Goal: Information Seeking & Learning: Check status

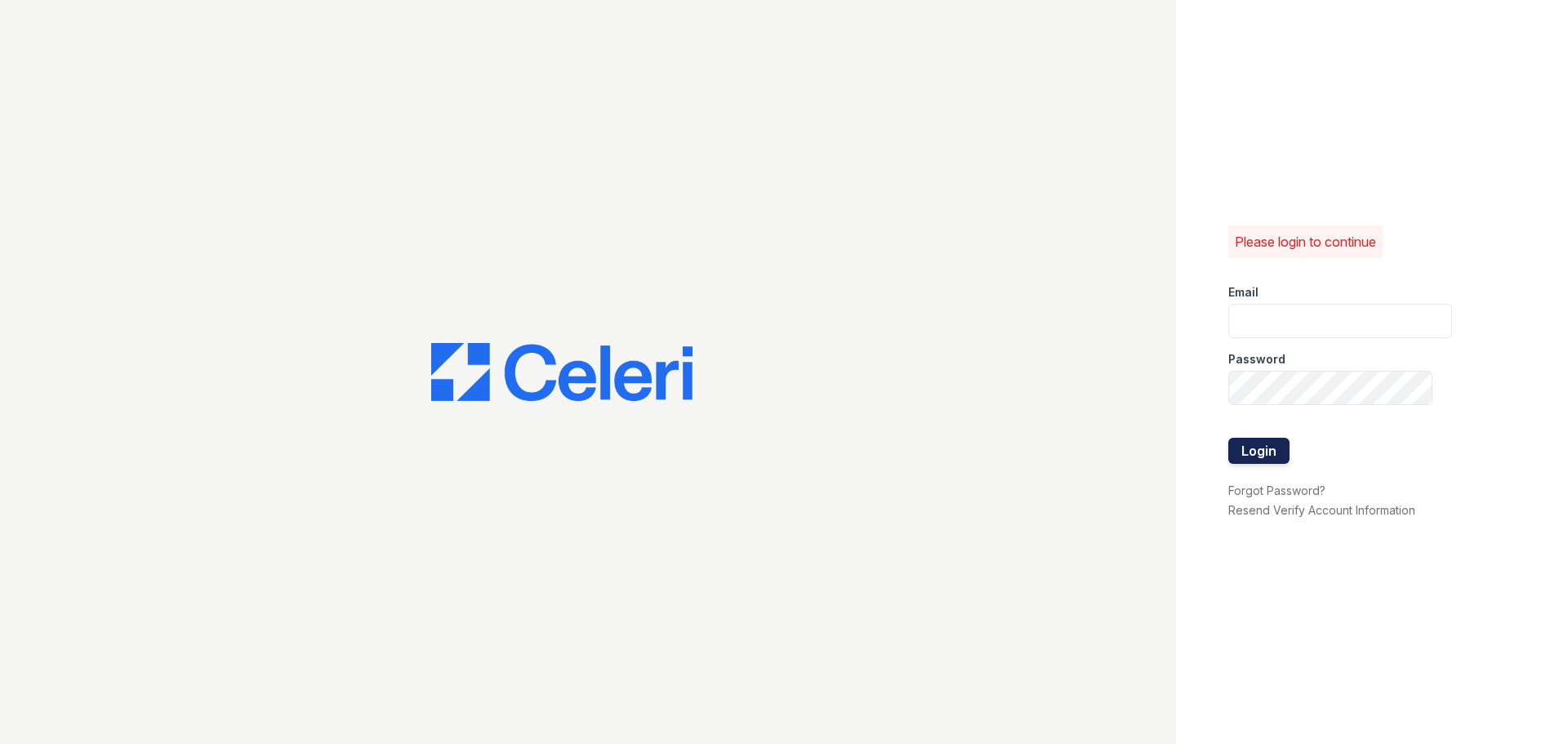
type input "[EMAIL_ADDRESS][DOMAIN_NAME]"
click at [1239, 446] on button "Login" at bounding box center [1258, 450] width 61 height 26
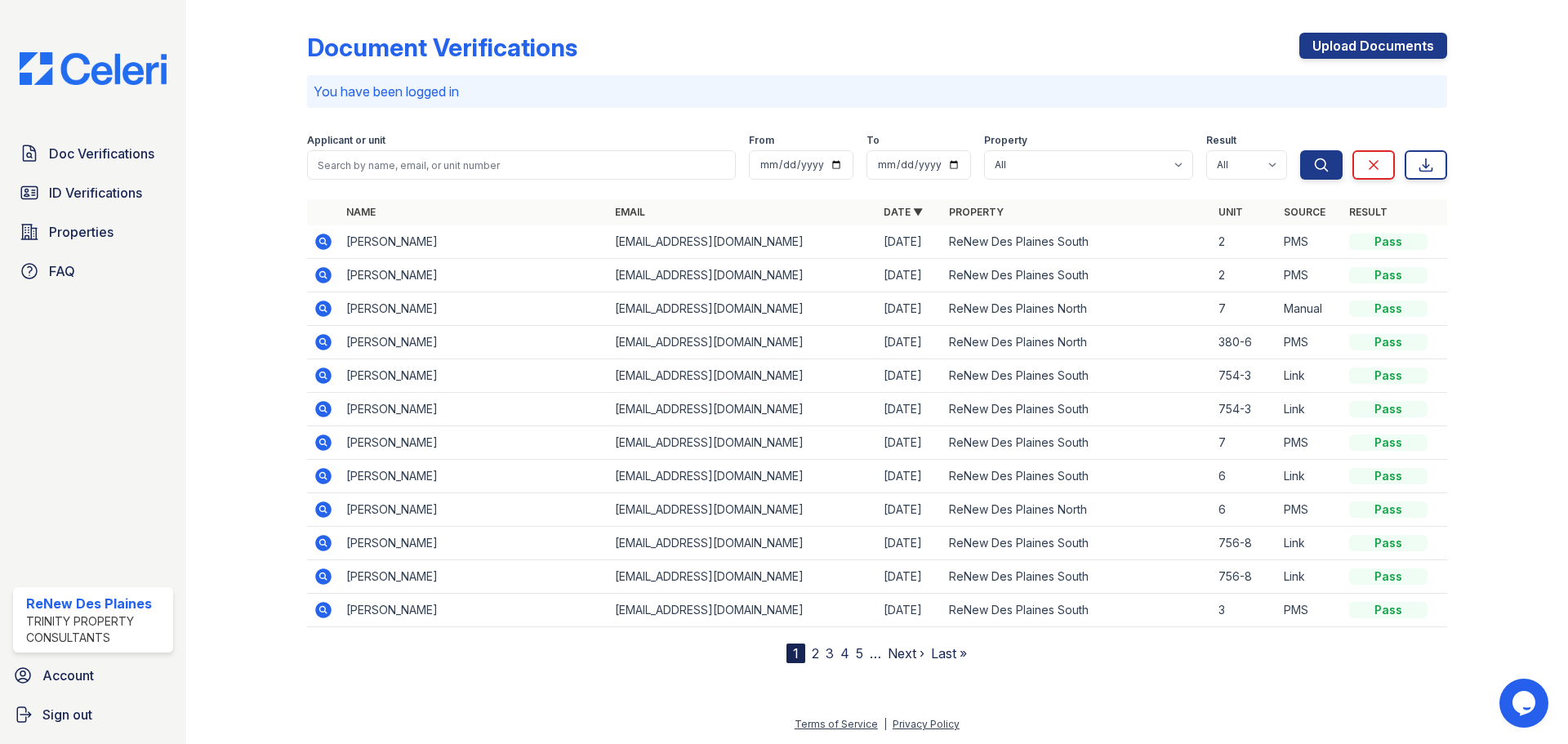
click at [315, 243] on icon at bounding box center [323, 241] width 20 height 20
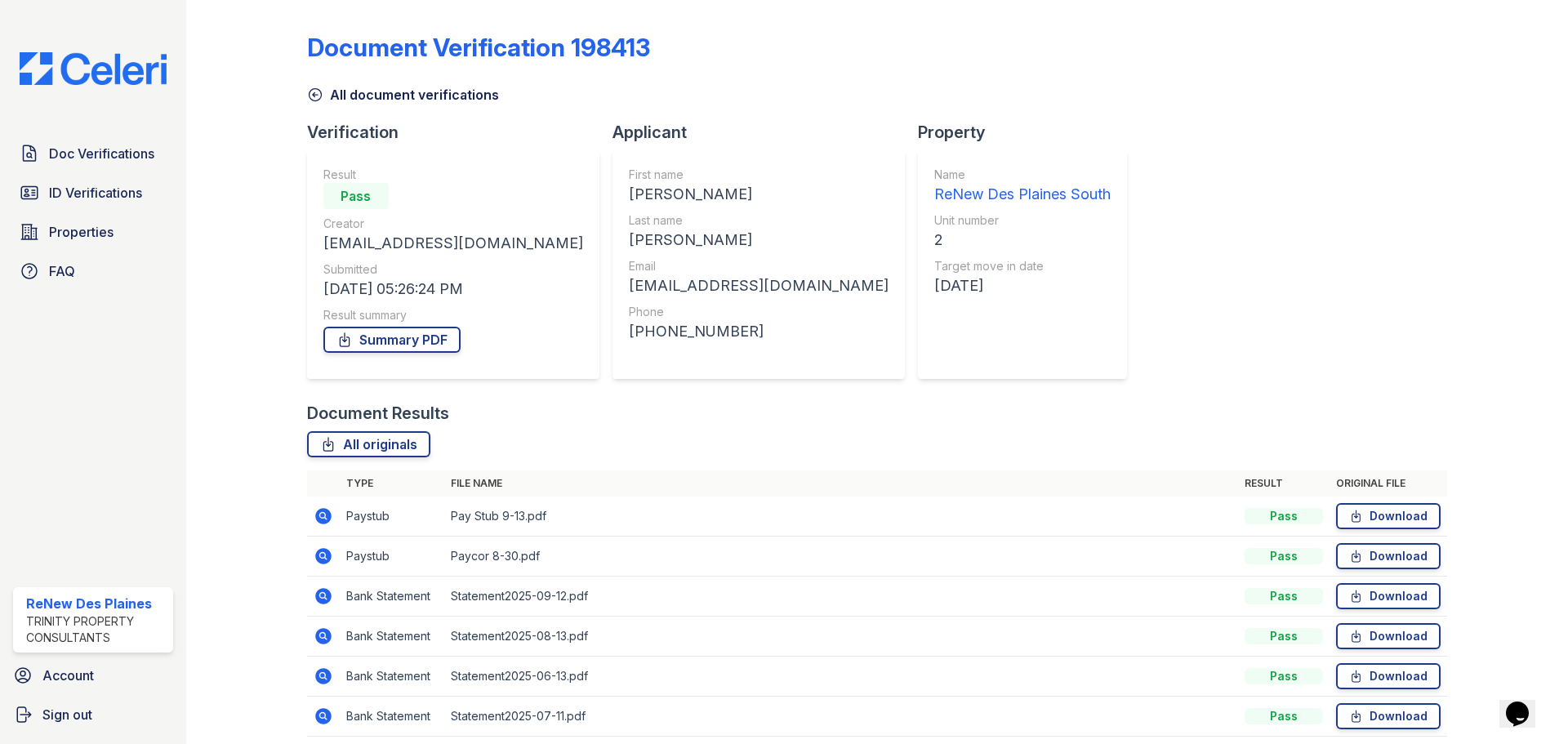
click at [321, 547] on icon at bounding box center [323, 556] width 20 height 20
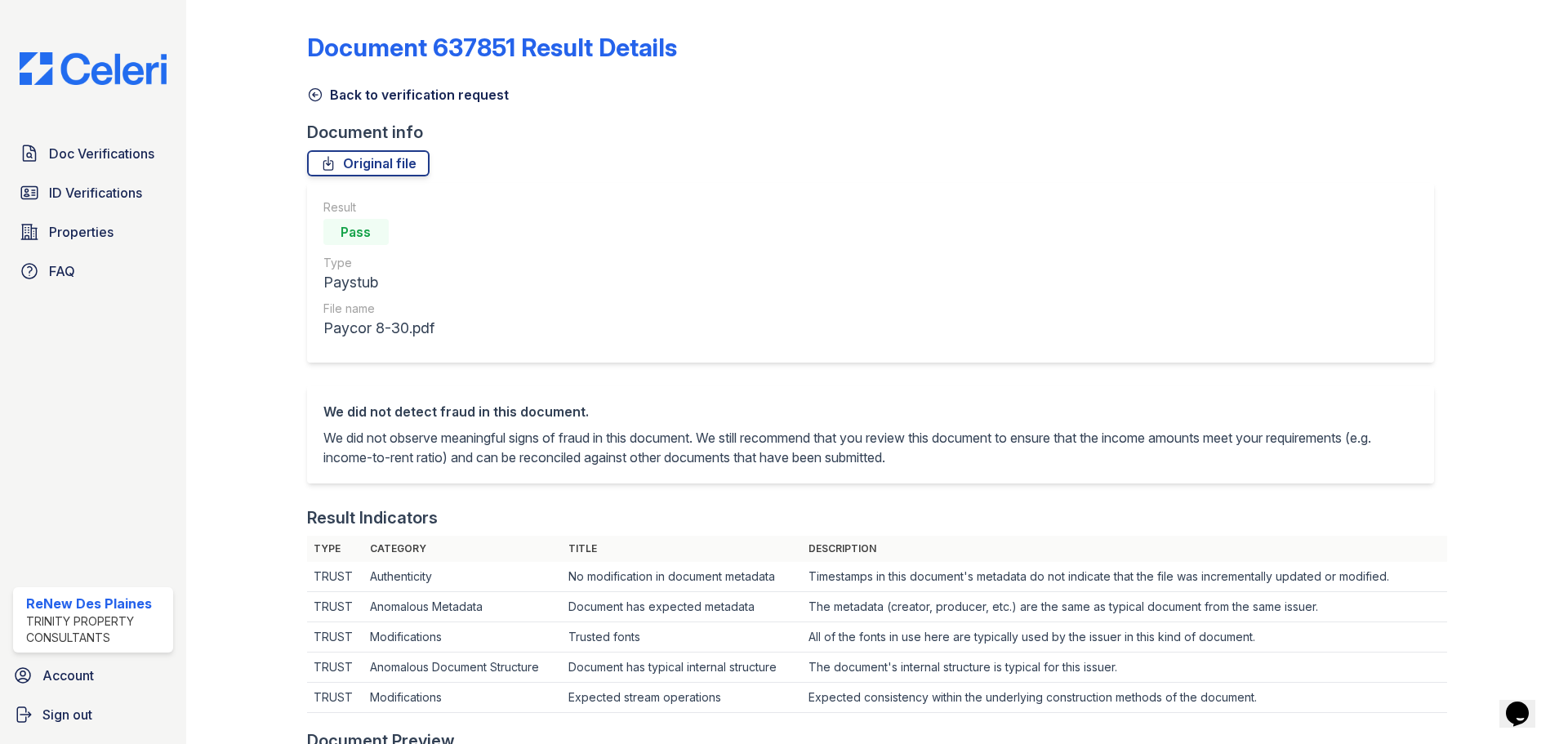
click at [325, 94] on link "Back to verification request" at bounding box center [408, 94] width 202 height 20
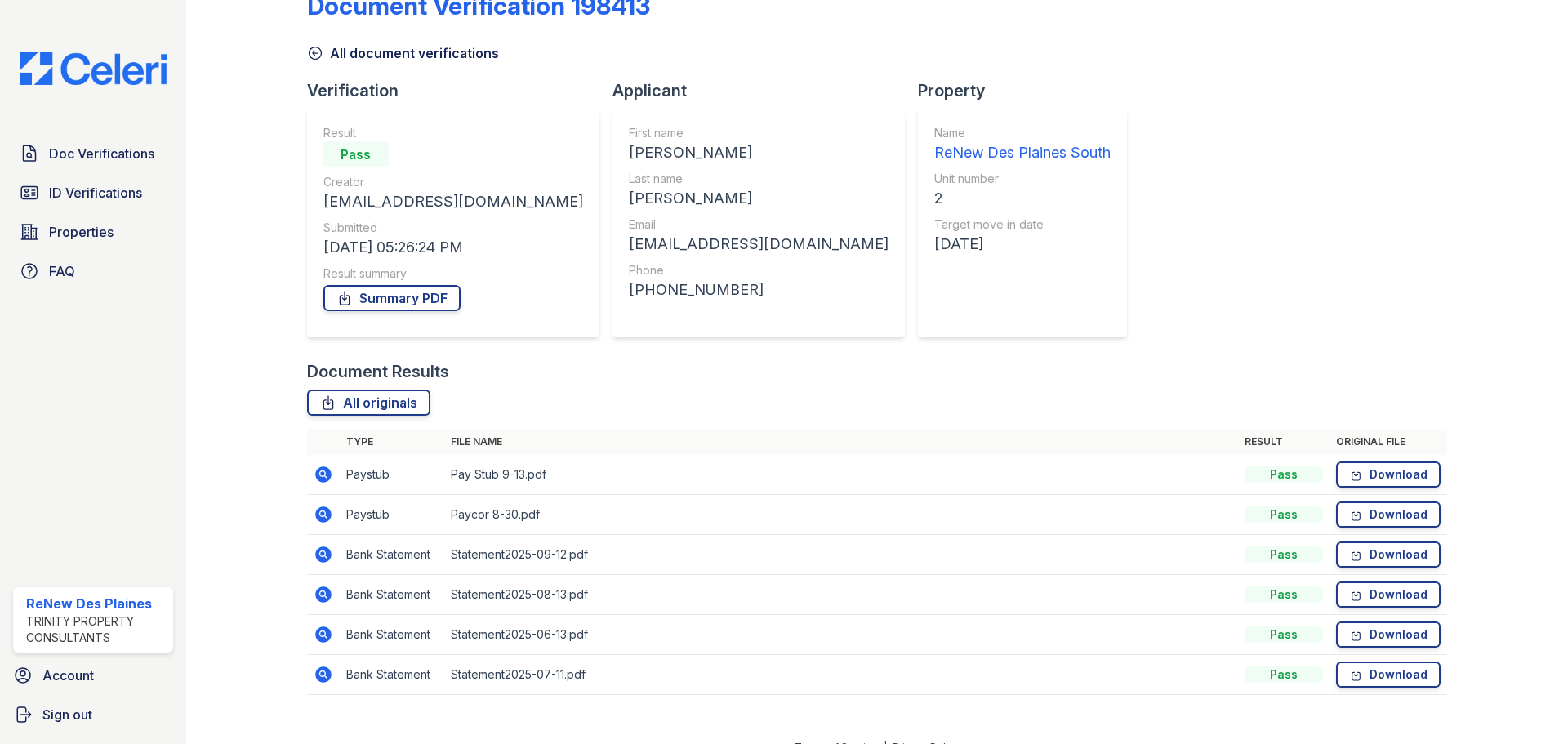
scroll to position [64, 0]
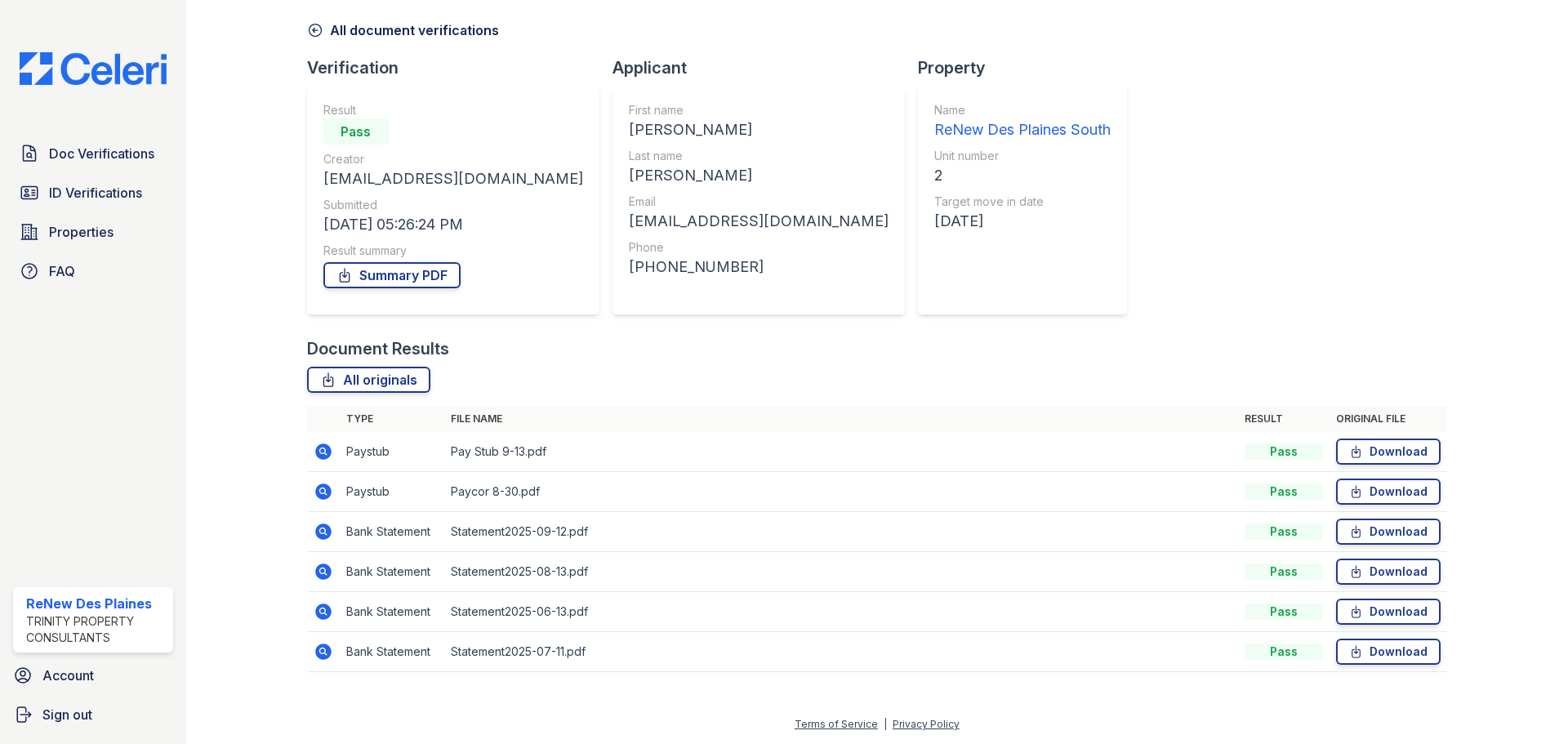
click at [326, 449] on icon at bounding box center [323, 451] width 16 height 16
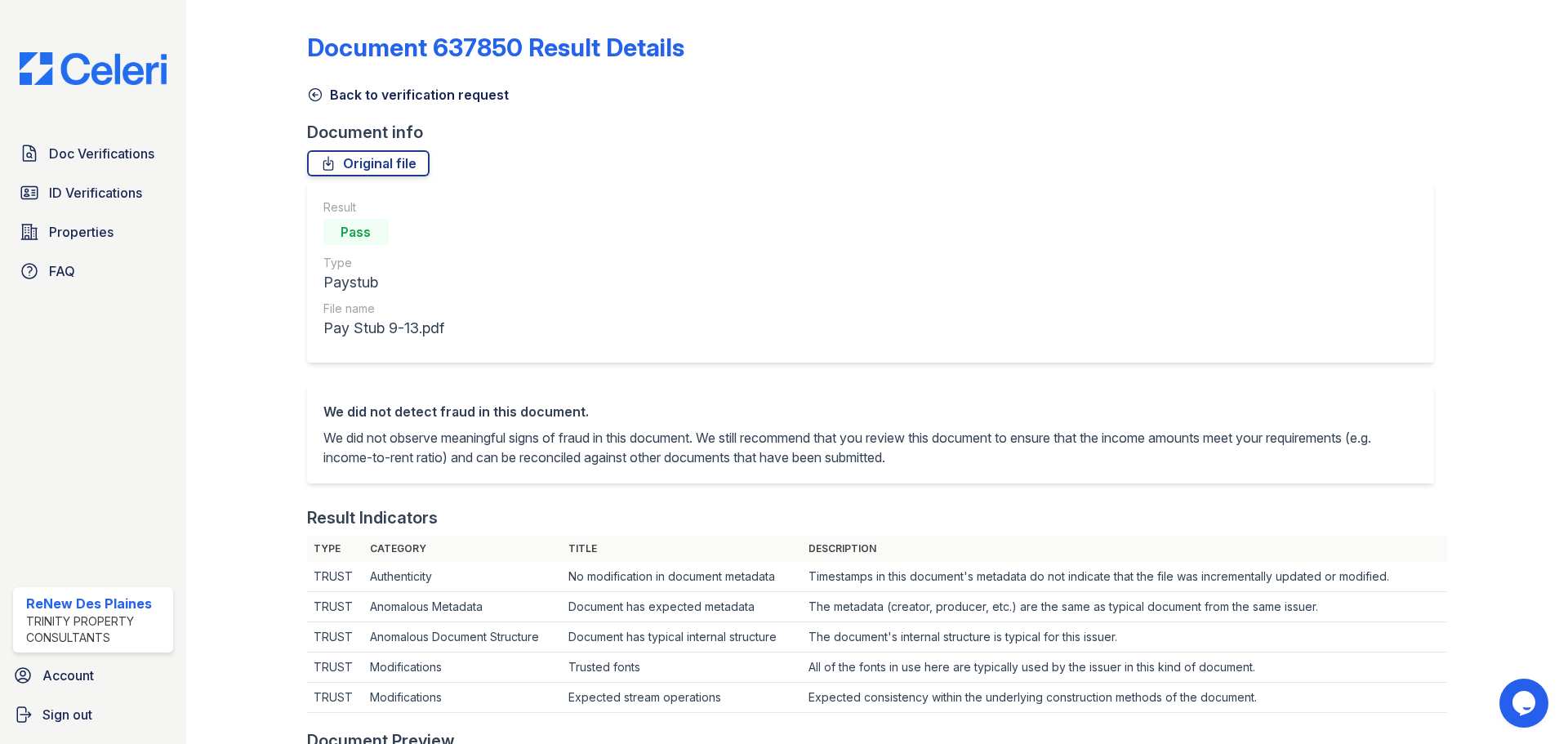
click at [313, 87] on icon at bounding box center [315, 94] width 16 height 16
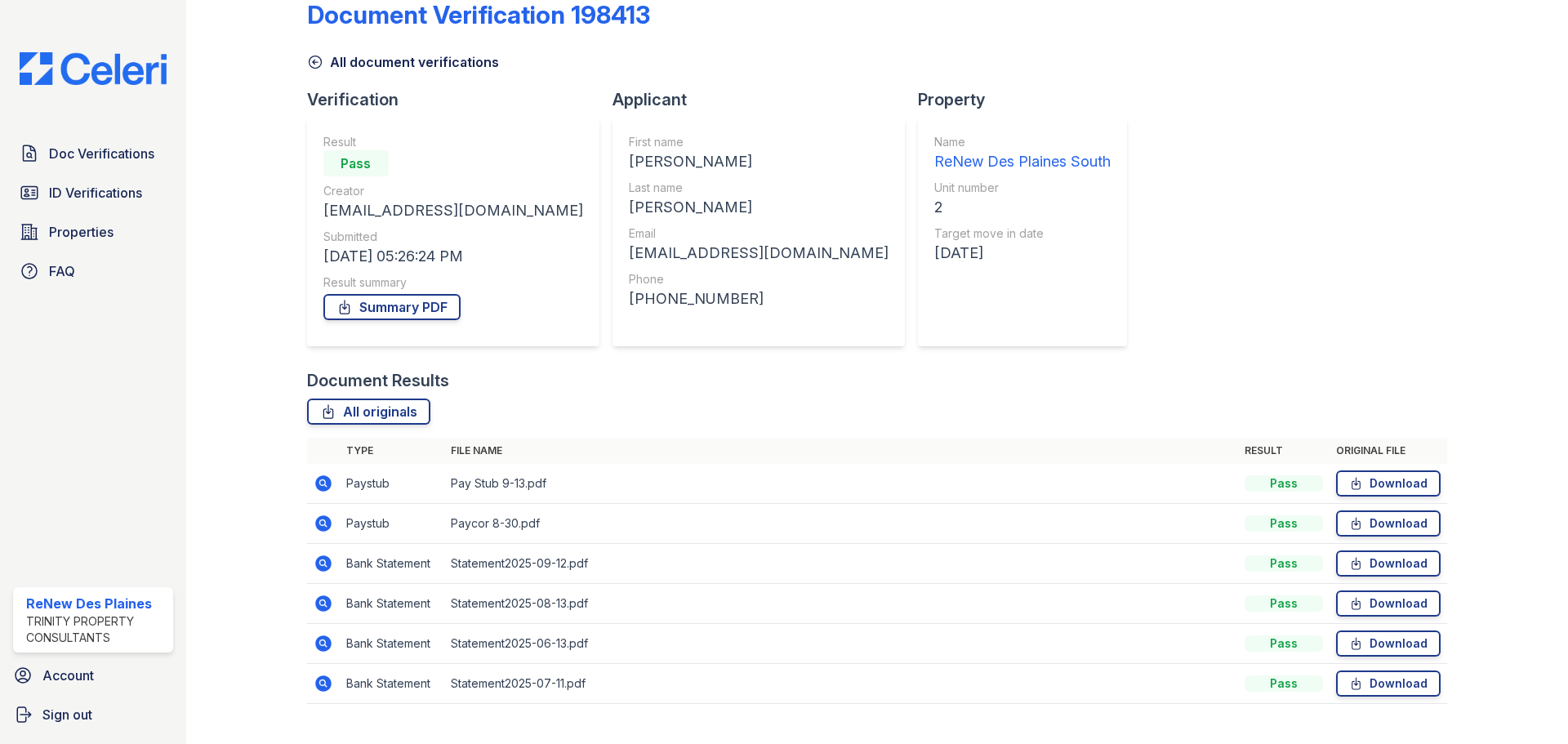
scroll to position [64, 0]
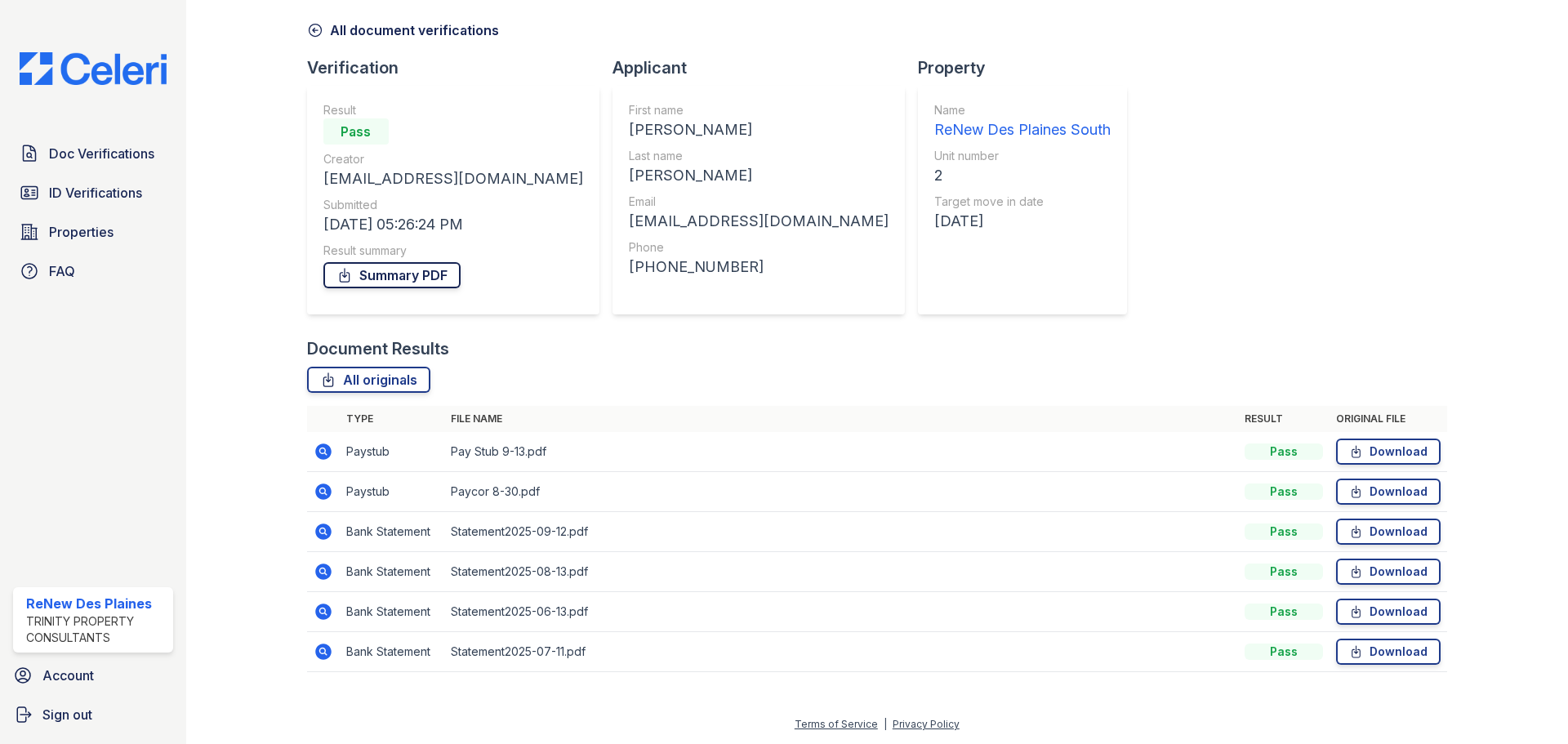
click at [399, 274] on link "Summary PDF" at bounding box center [392, 275] width 137 height 26
drag, startPoint x: 318, startPoint y: 44, endPoint x: 315, endPoint y: 34, distance: 10.4
click at [317, 41] on div "Document Verification 198413 All document verifications Verification Result Pas…" at bounding box center [877, 316] width 1140 height 747
click at [315, 34] on icon at bounding box center [315, 30] width 16 height 16
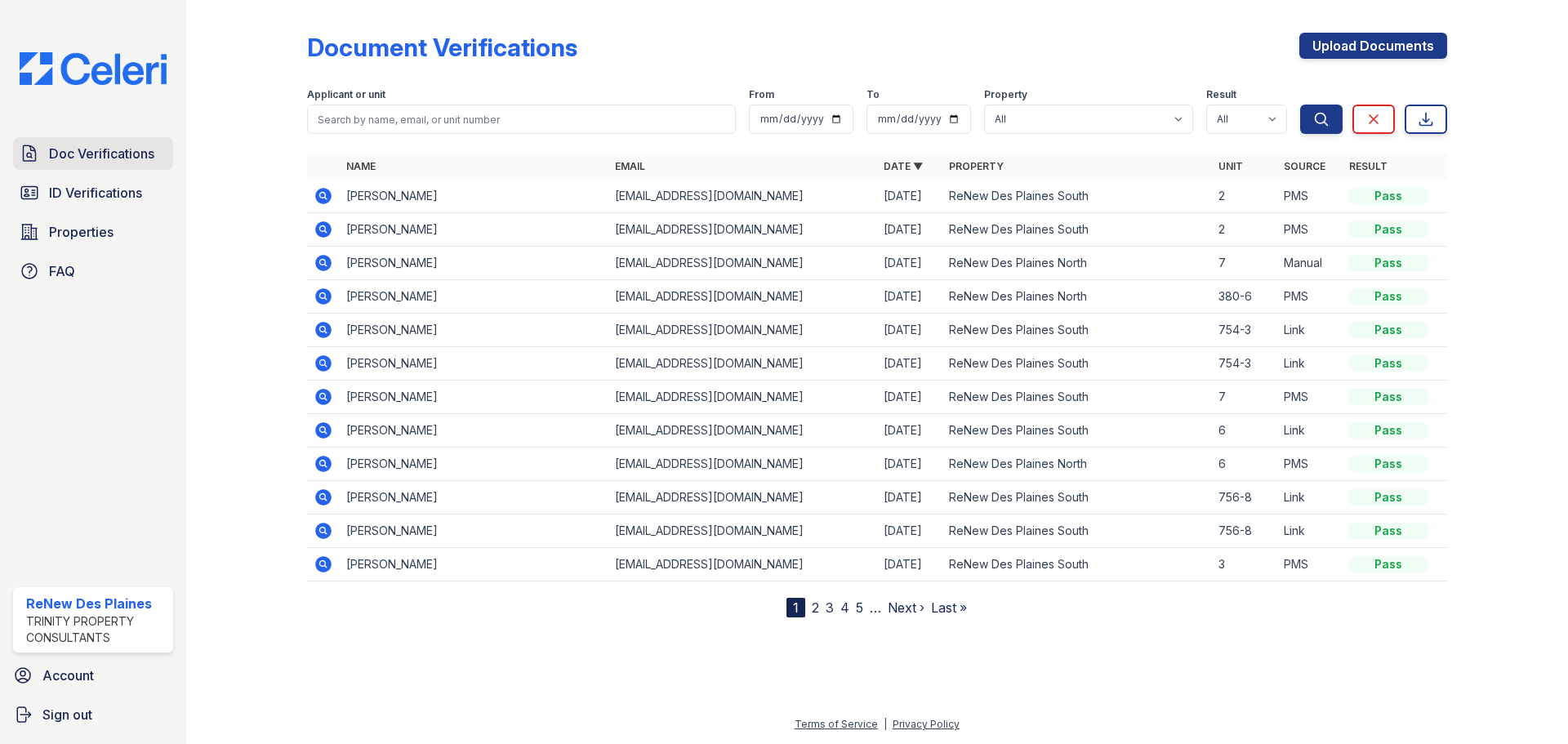
click at [56, 159] on span "Doc Verifications" at bounding box center [102, 153] width 105 height 20
click at [71, 203] on span "ID Verifications" at bounding box center [96, 193] width 93 height 20
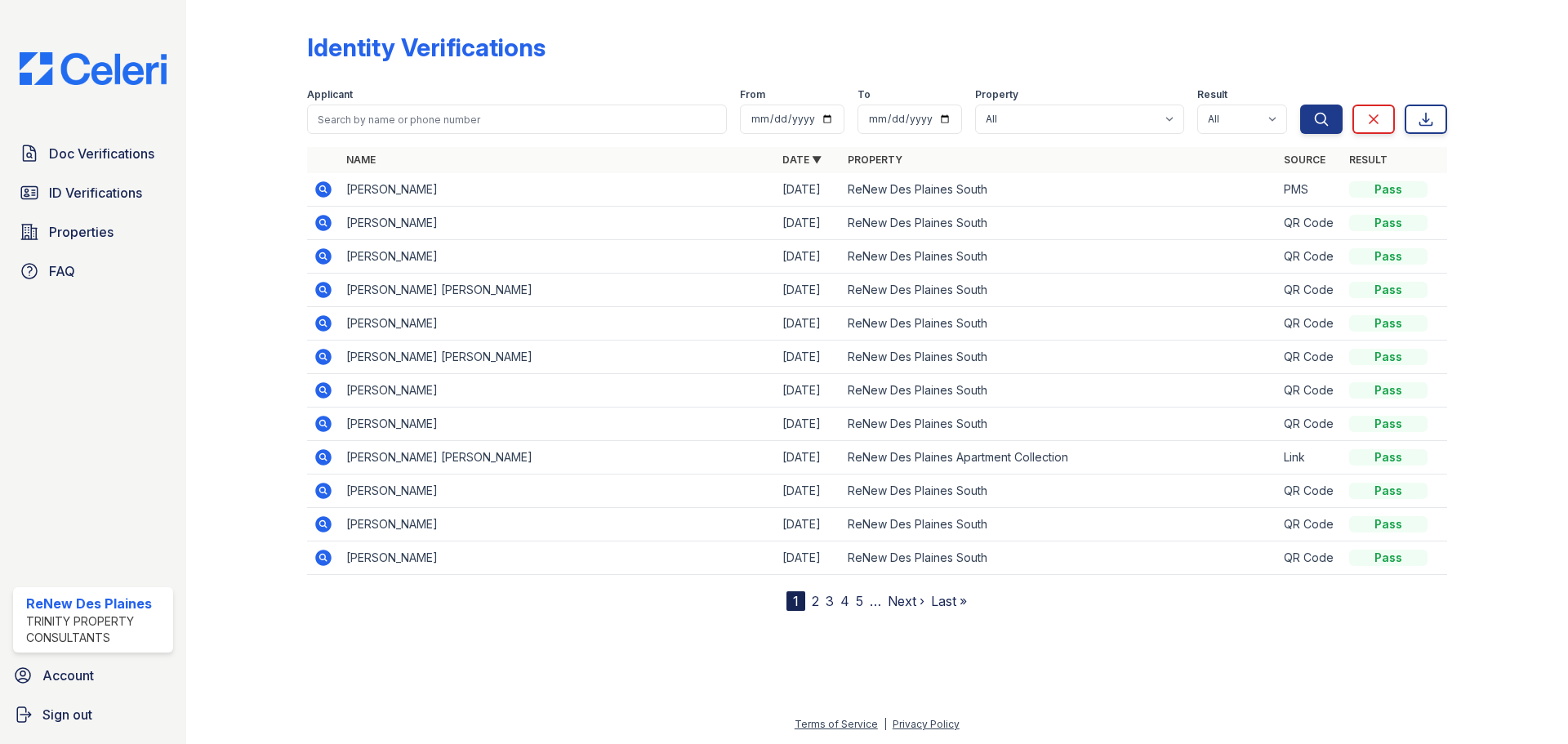
click at [326, 190] on icon at bounding box center [323, 189] width 16 height 16
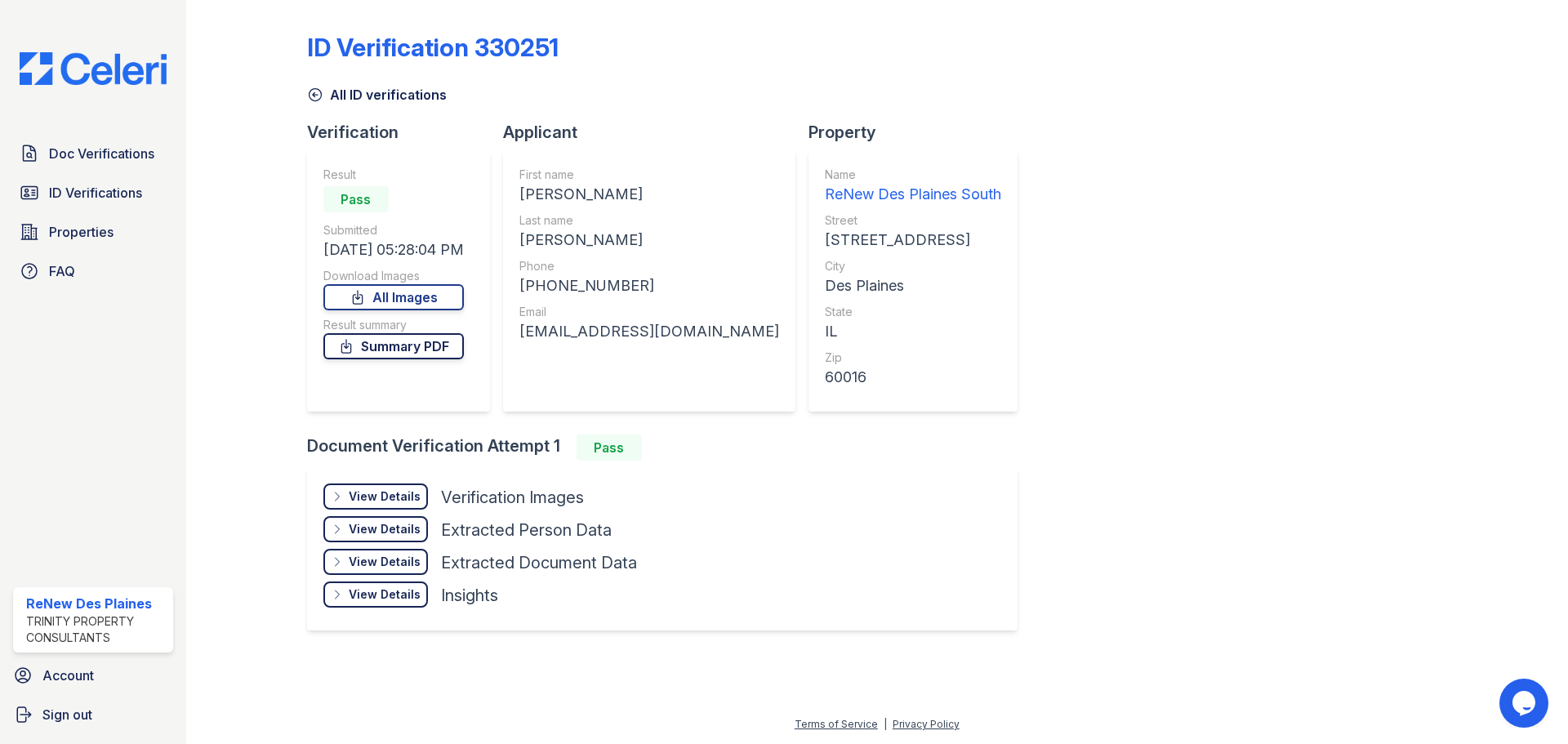
click at [364, 350] on link "Summary PDF" at bounding box center [393, 346] width 141 height 26
click at [380, 497] on div "View Details" at bounding box center [384, 496] width 72 height 16
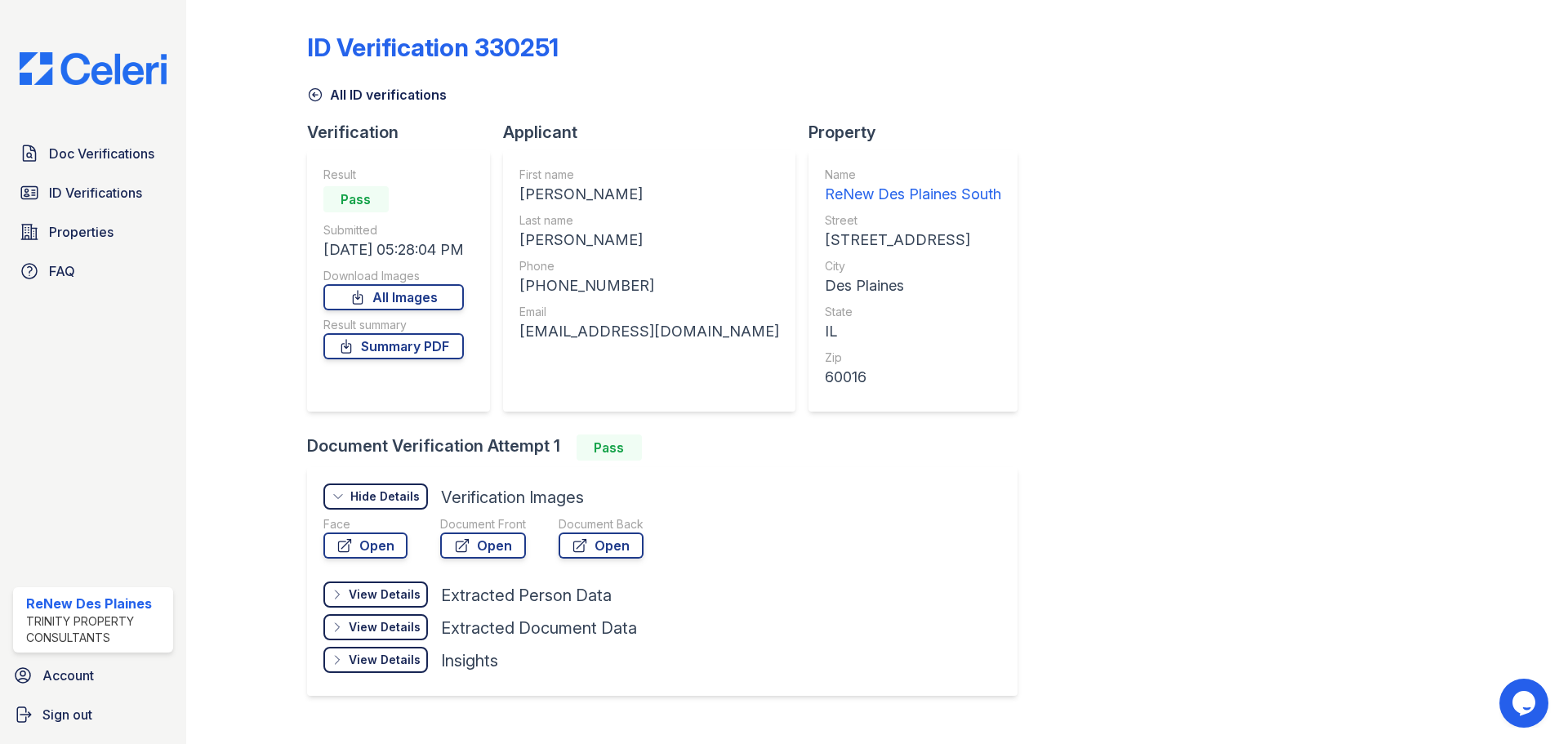
click at [477, 559] on div "Document Front Open" at bounding box center [483, 540] width 86 height 49
click at [482, 544] on link "Open" at bounding box center [483, 545] width 86 height 26
click at [589, 559] on div "Document Back Open" at bounding box center [601, 540] width 85 height 49
click at [603, 530] on div "Document Back" at bounding box center [601, 523] width 85 height 16
click at [604, 545] on link "Open" at bounding box center [601, 545] width 85 height 26
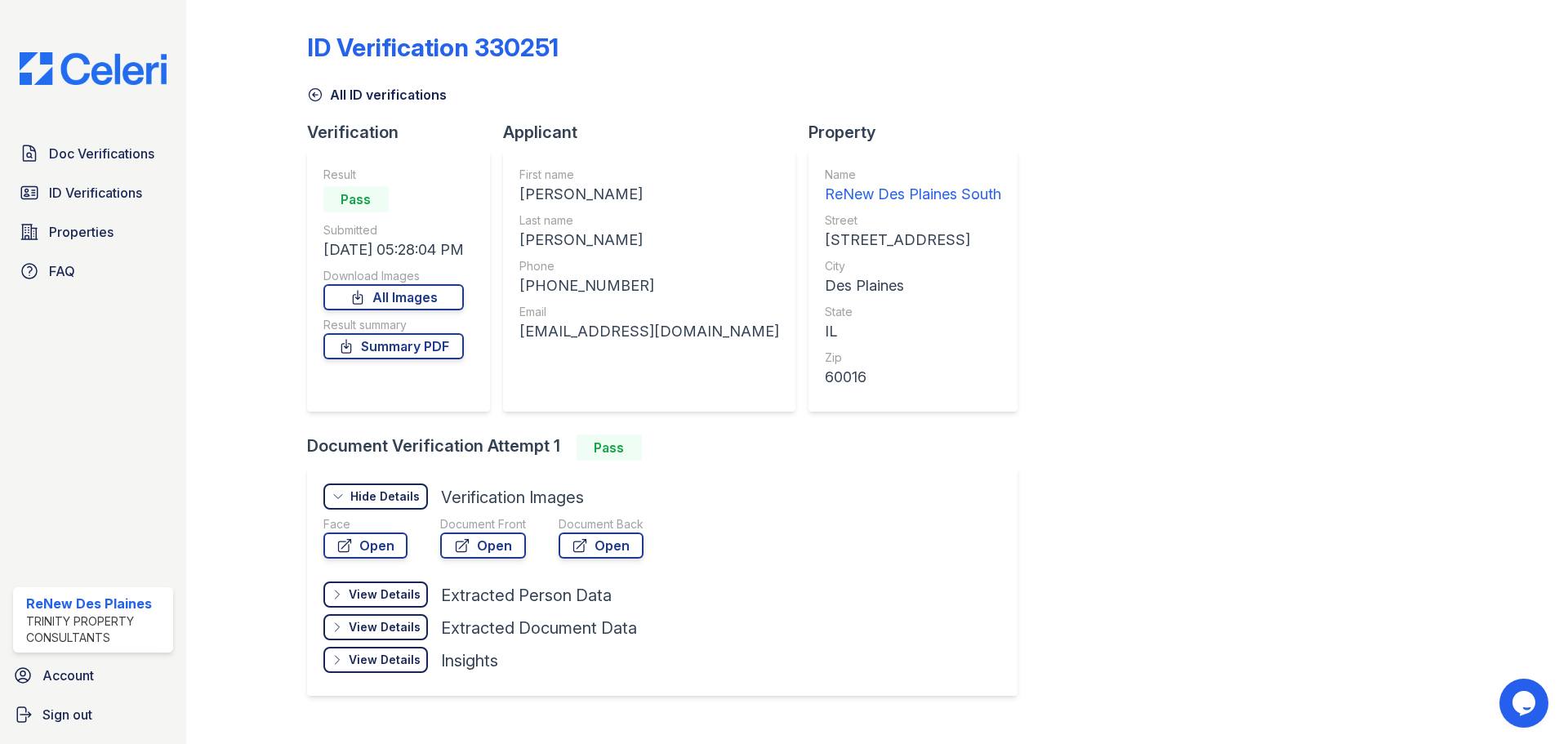
click at [314, 90] on icon at bounding box center [315, 94] width 16 height 16
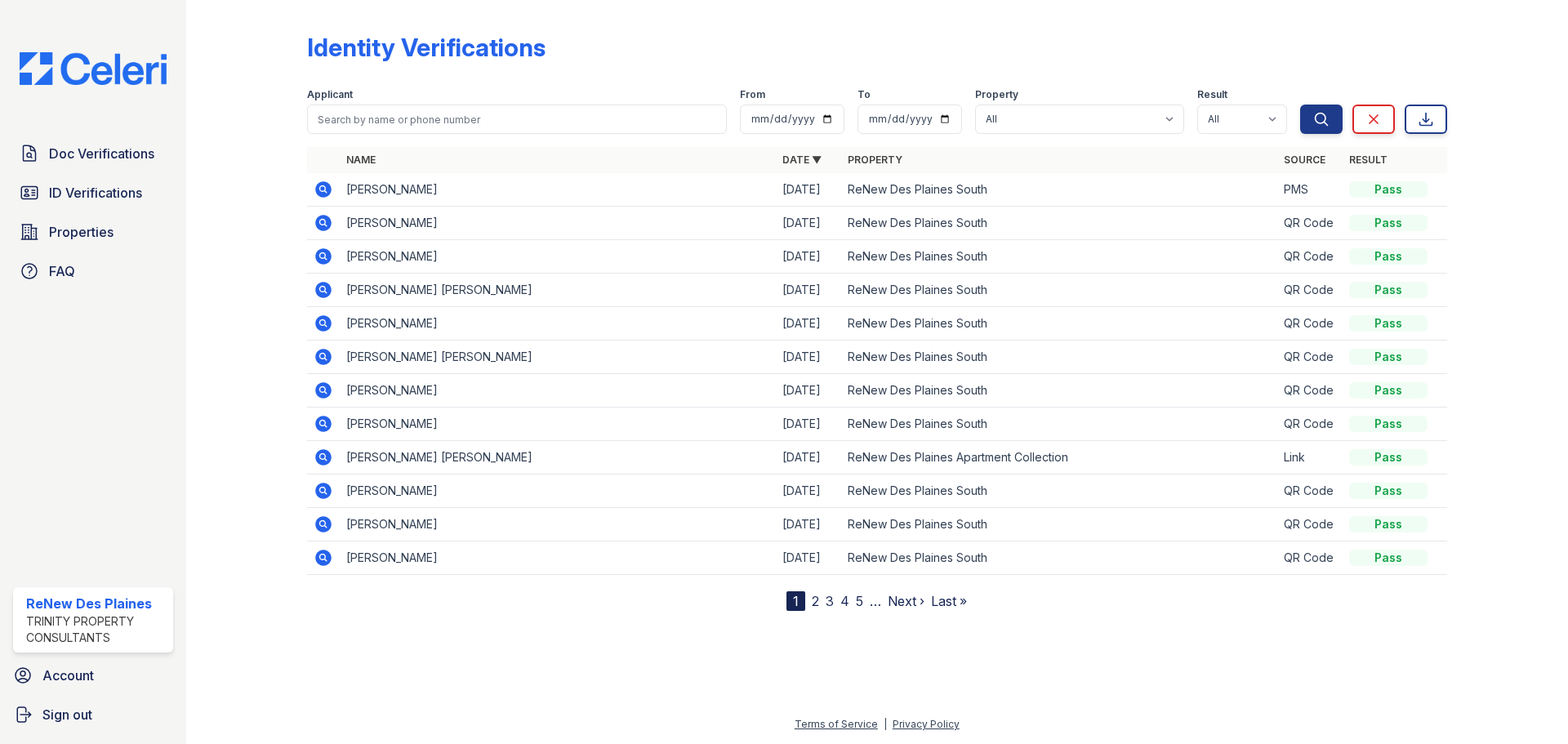
click at [817, 605] on link "2" at bounding box center [815, 601] width 8 height 16
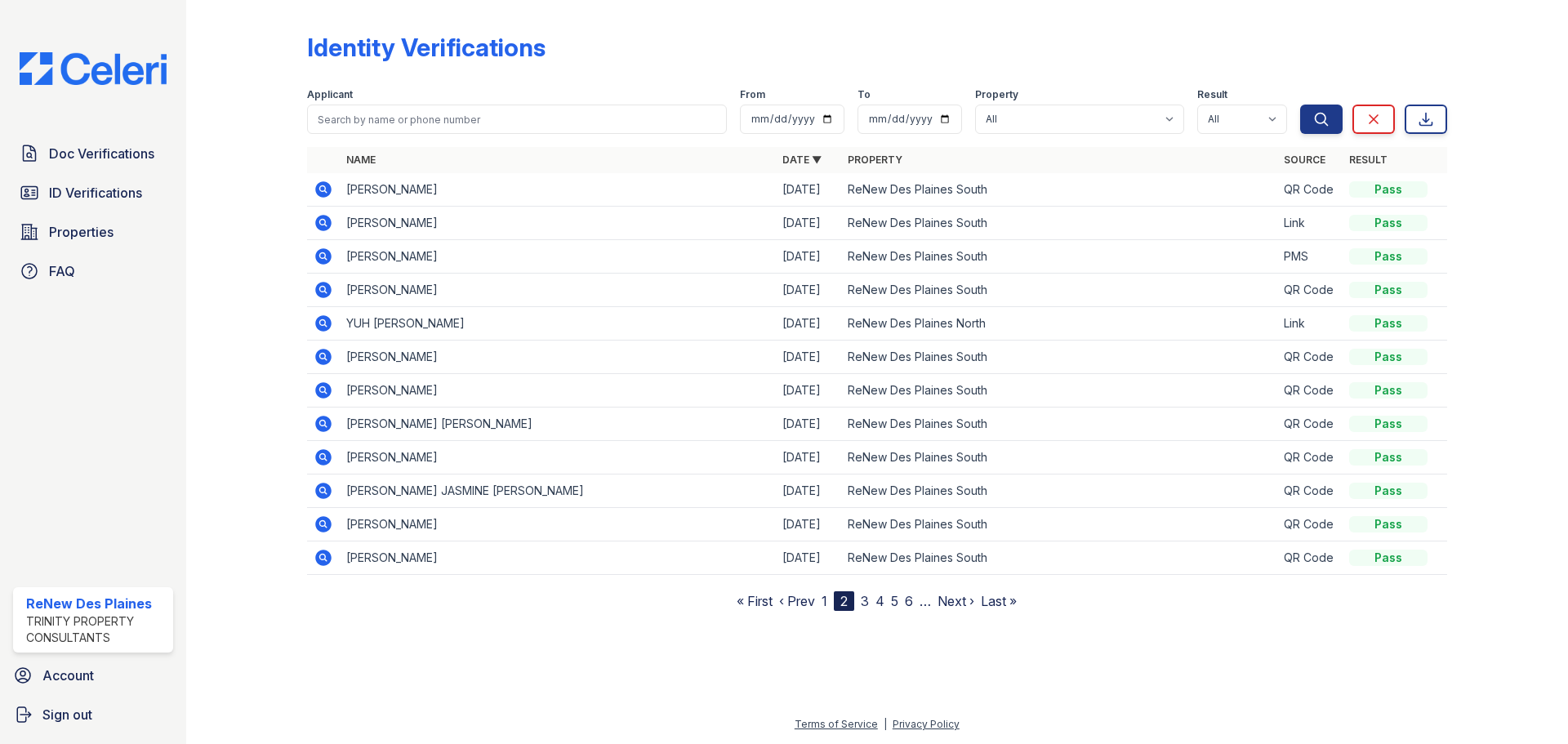
click at [314, 256] on icon at bounding box center [323, 256] width 20 height 20
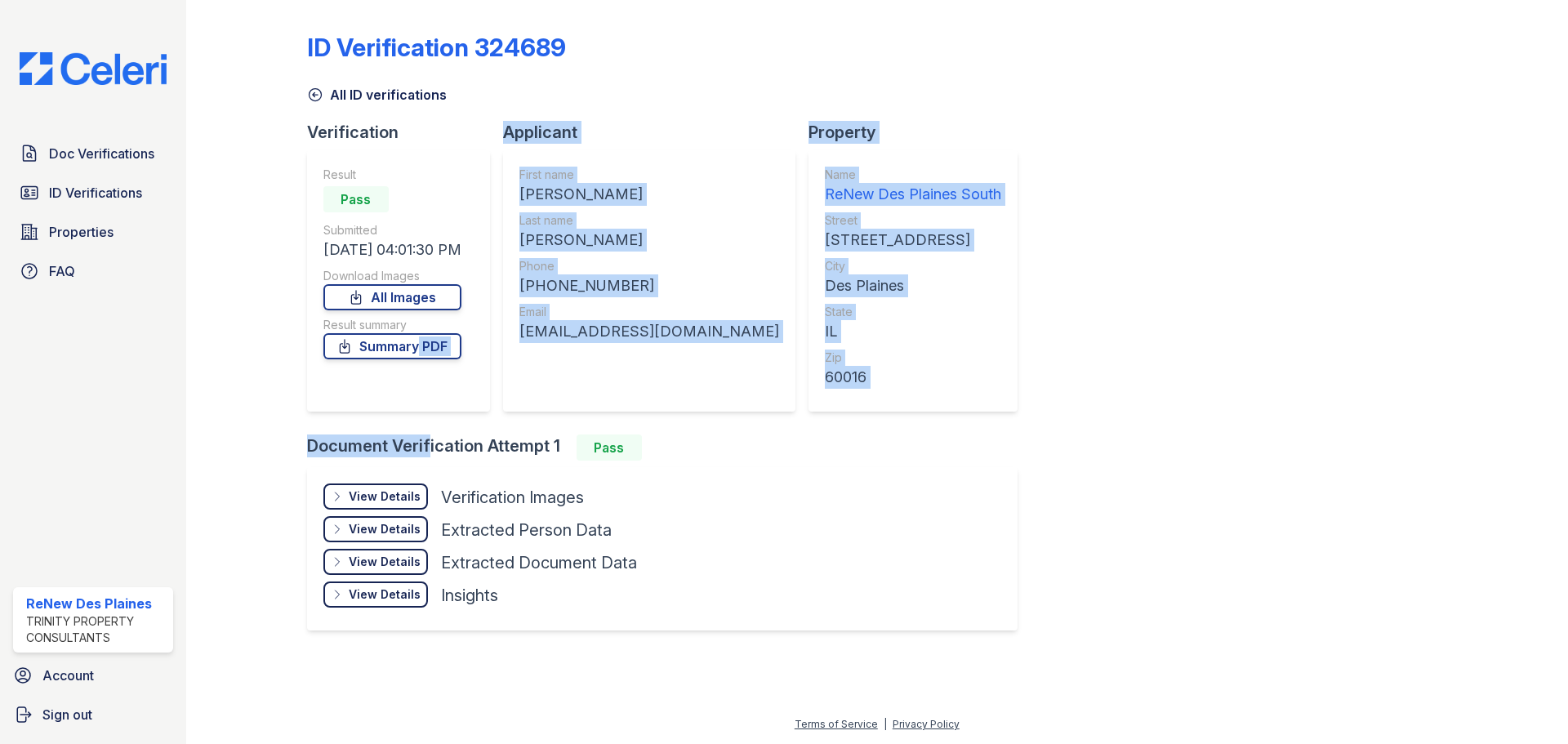
drag, startPoint x: 413, startPoint y: 446, endPoint x: 421, endPoint y: 456, distance: 12.8
click at [421, 456] on div "Verification Result Pass Submitted [DATE] 04:01:30 PM Download Images All Image…" at bounding box center [668, 387] width 723 height 533
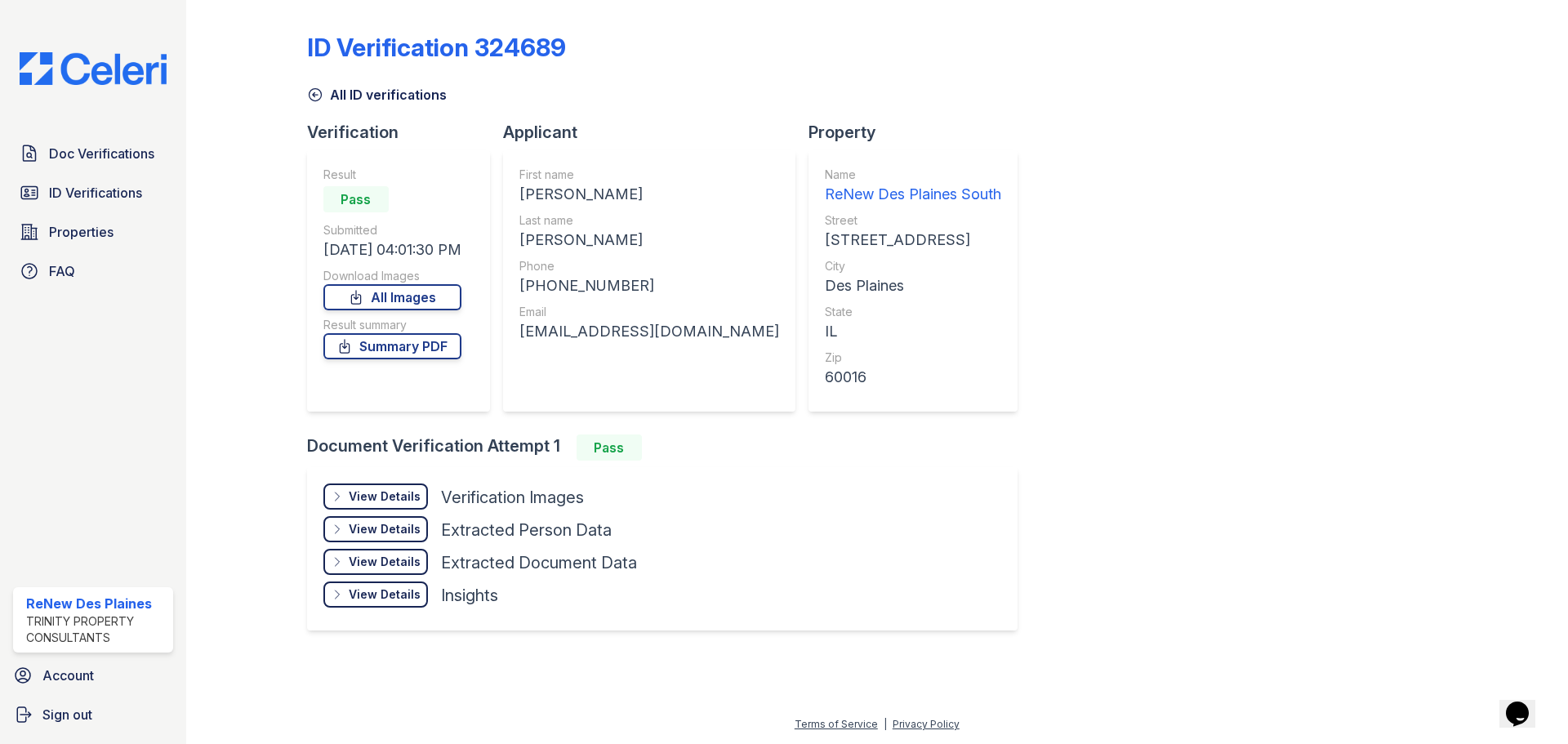
click at [399, 367] on div "Result Pass Submitted 09/25/25 04:01:30 PM Download Images All Images Result su…" at bounding box center [392, 281] width 138 height 229
click at [391, 344] on link "Summary PDF" at bounding box center [392, 346] width 138 height 26
click at [381, 507] on div "View Details Details" at bounding box center [375, 496] width 104 height 26
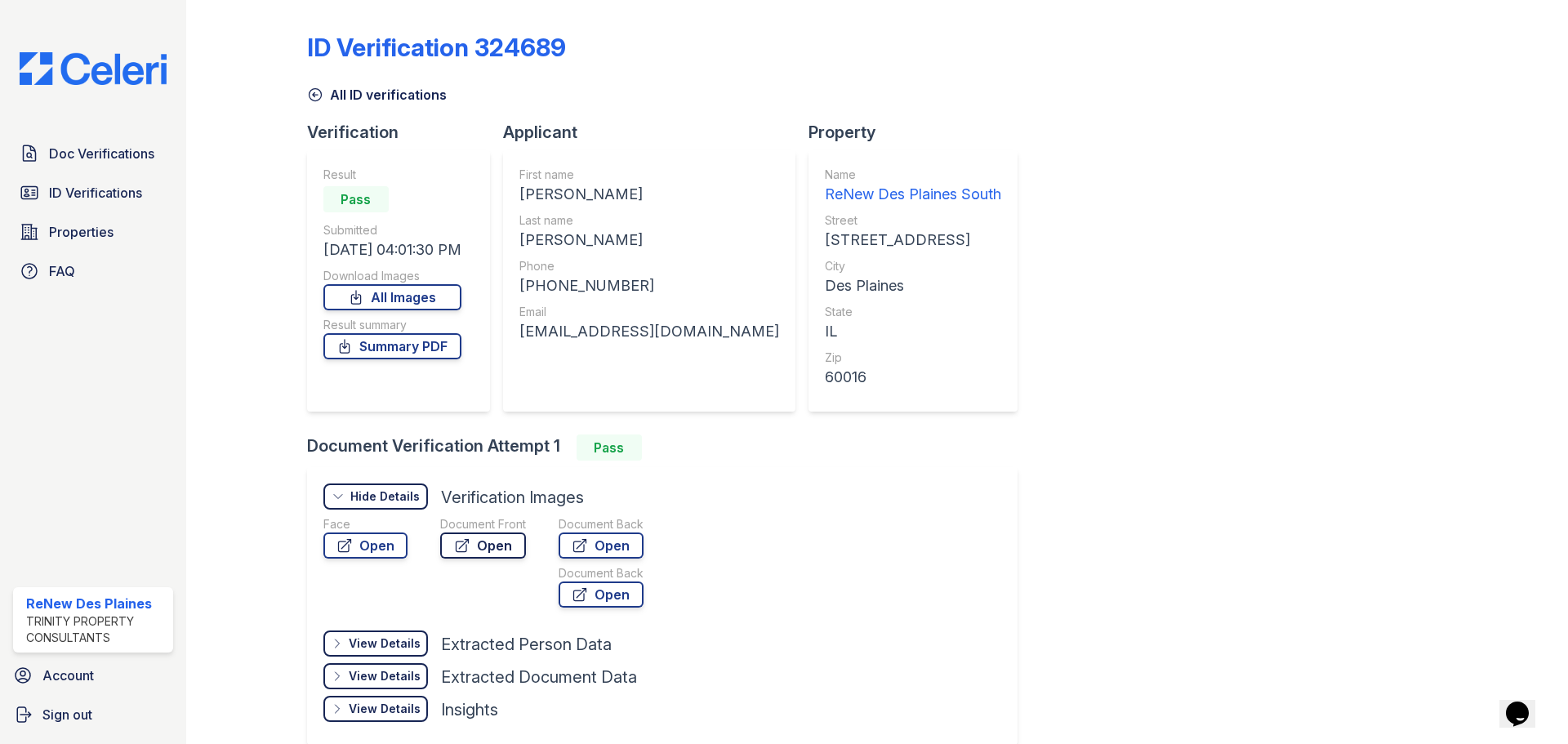
click at [486, 541] on link "Open" at bounding box center [483, 545] width 86 height 26
click at [570, 541] on link "Open" at bounding box center [601, 545] width 85 height 26
click at [76, 160] on span "Doc Verifications" at bounding box center [102, 153] width 105 height 20
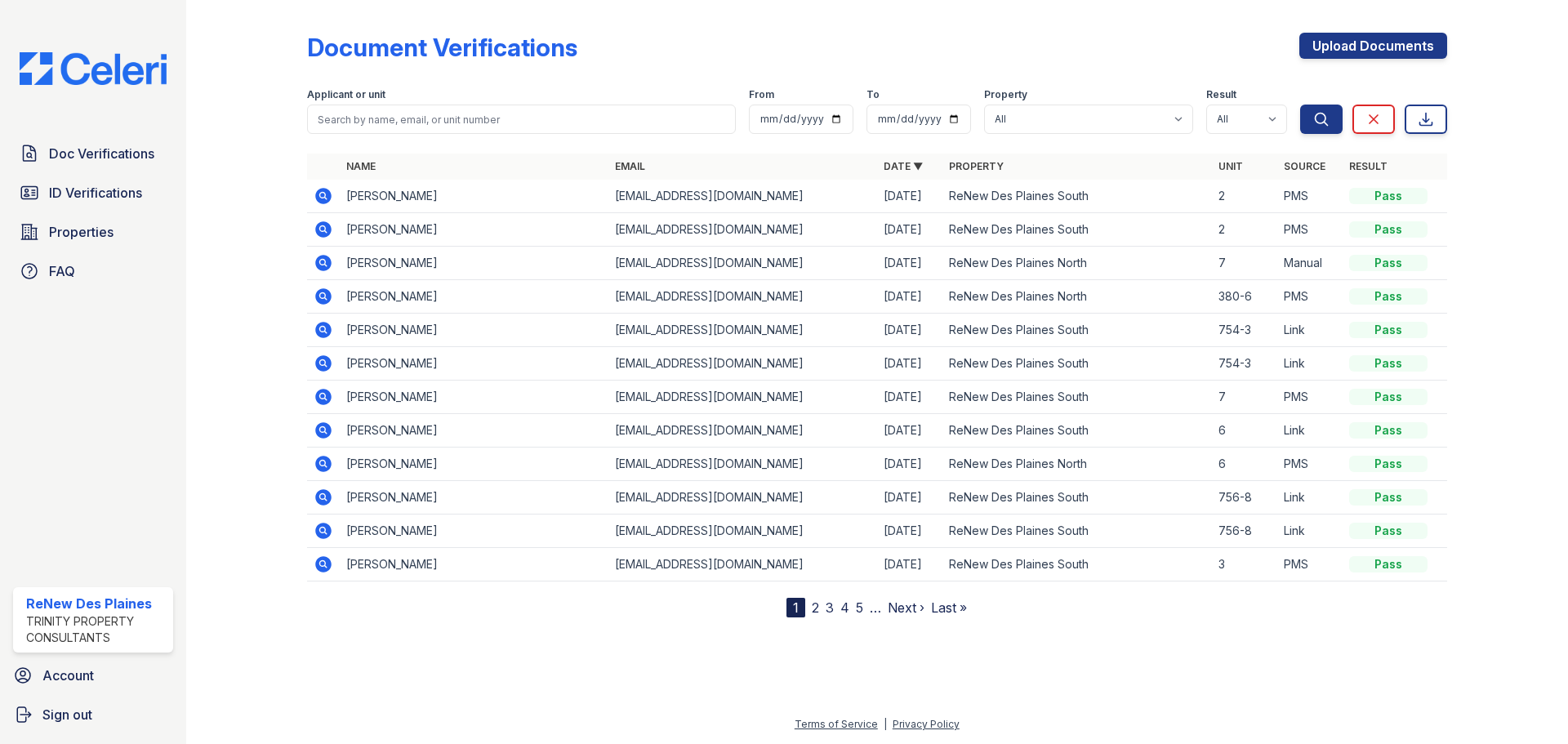
click at [815, 603] on link "2" at bounding box center [815, 607] width 8 height 16
click at [867, 605] on link "3" at bounding box center [865, 607] width 8 height 16
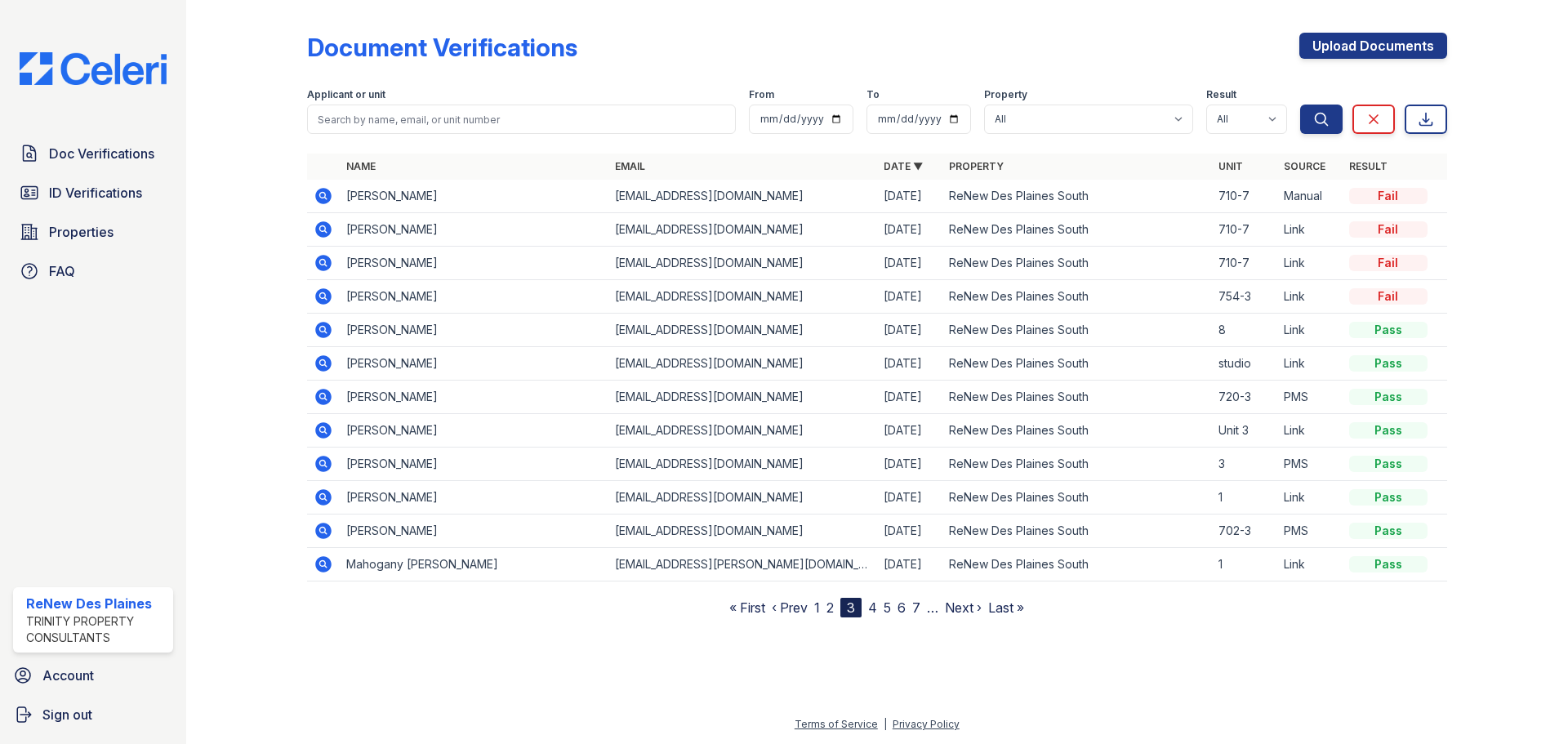
click at [822, 606] on nav "« First ‹ Prev 1 2 3 4 5 6 7 … Next › Last »" at bounding box center [877, 607] width 295 height 20
click at [822, 607] on nav "« First ‹ Prev 1 2 3 4 5 6 7 … Next › Last »" at bounding box center [877, 607] width 295 height 20
click at [818, 613] on link "1" at bounding box center [817, 607] width 6 height 16
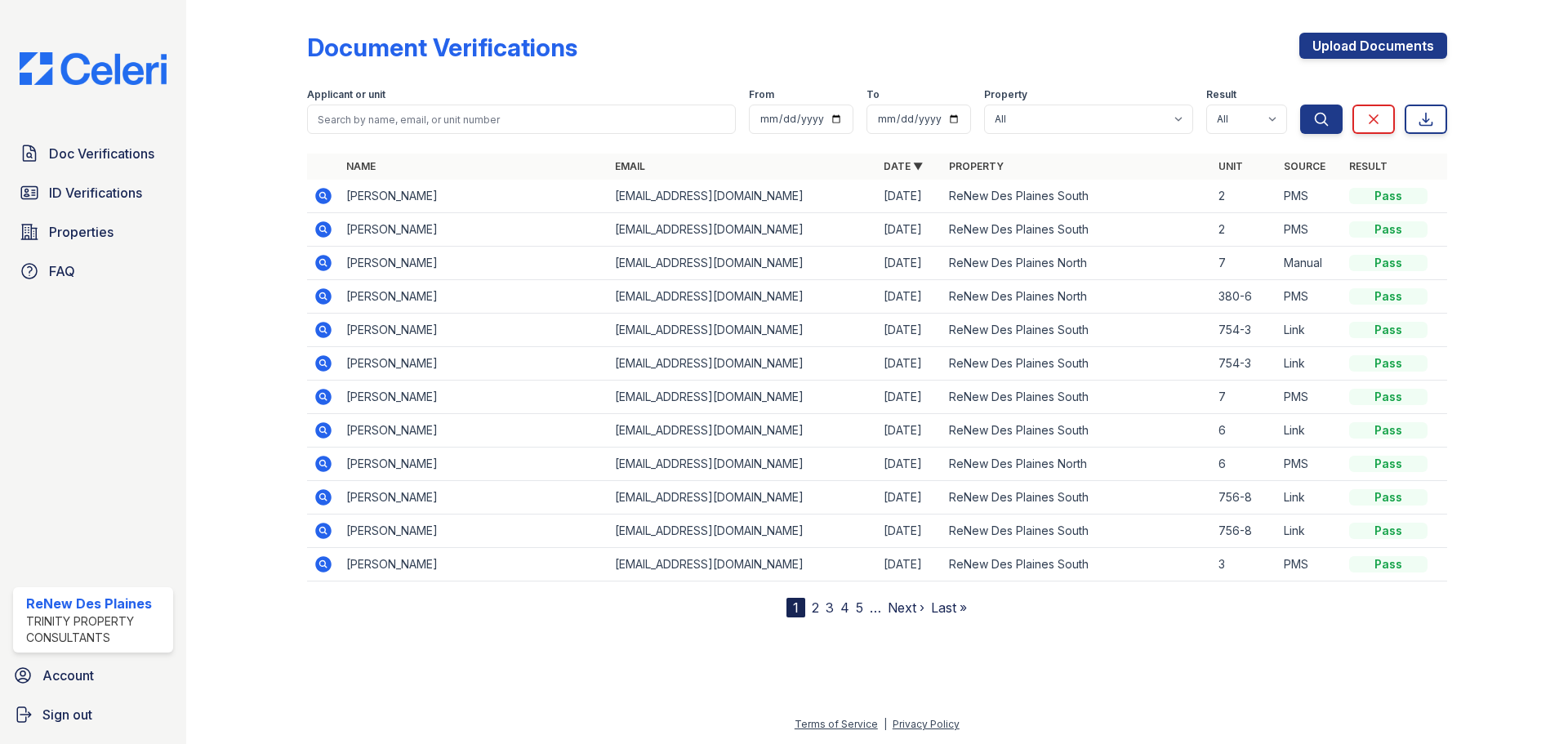
click at [318, 233] on icon at bounding box center [323, 229] width 16 height 16
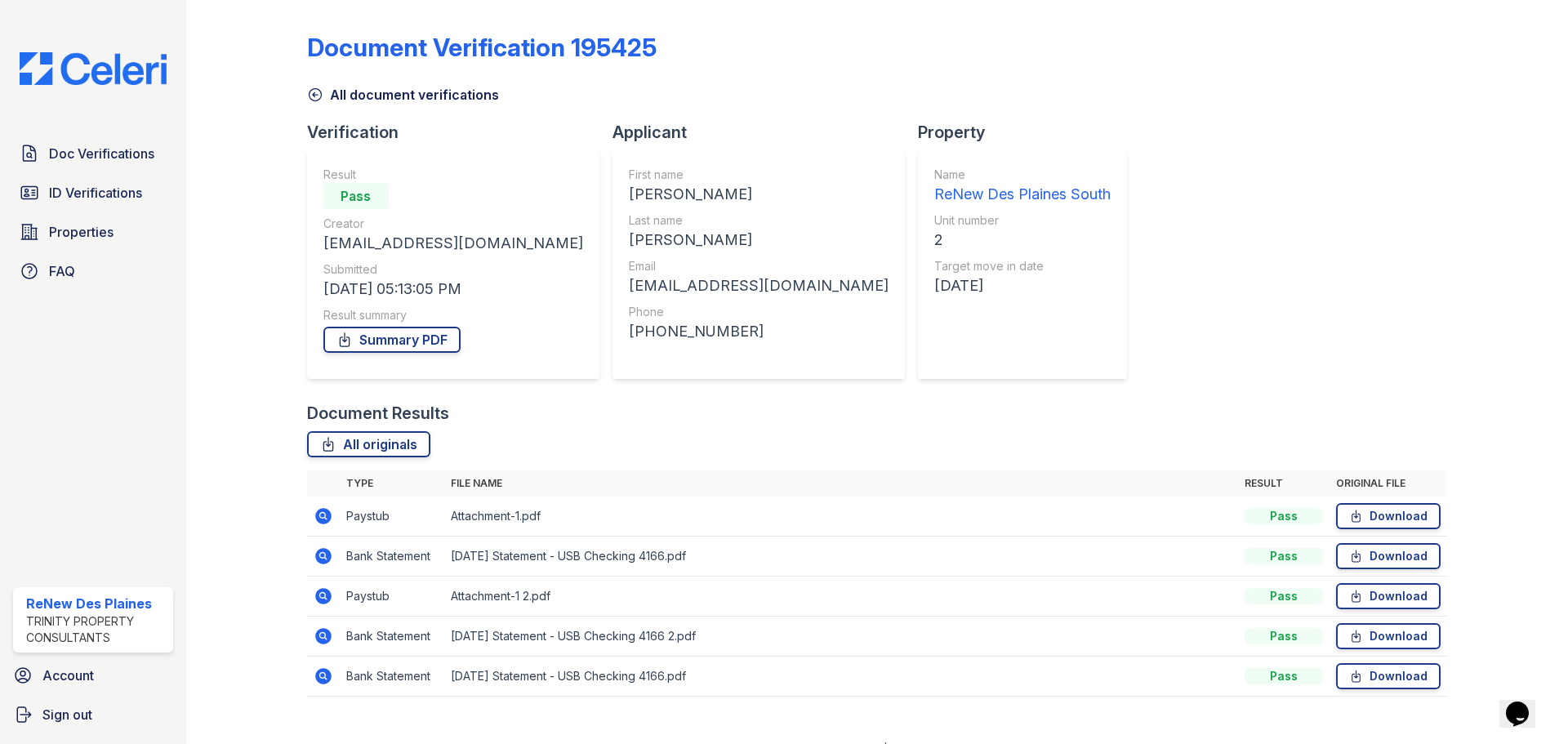
click at [392, 326] on div "Summary PDF" at bounding box center [453, 339] width 259 height 33
click at [392, 337] on link "Summary PDF" at bounding box center [392, 339] width 137 height 26
drag, startPoint x: 300, startPoint y: 87, endPoint x: 308, endPoint y: 93, distance: 10.0
click at [300, 87] on div at bounding box center [259, 360] width 95 height 707
click at [313, 96] on icon at bounding box center [315, 95] width 12 height 12
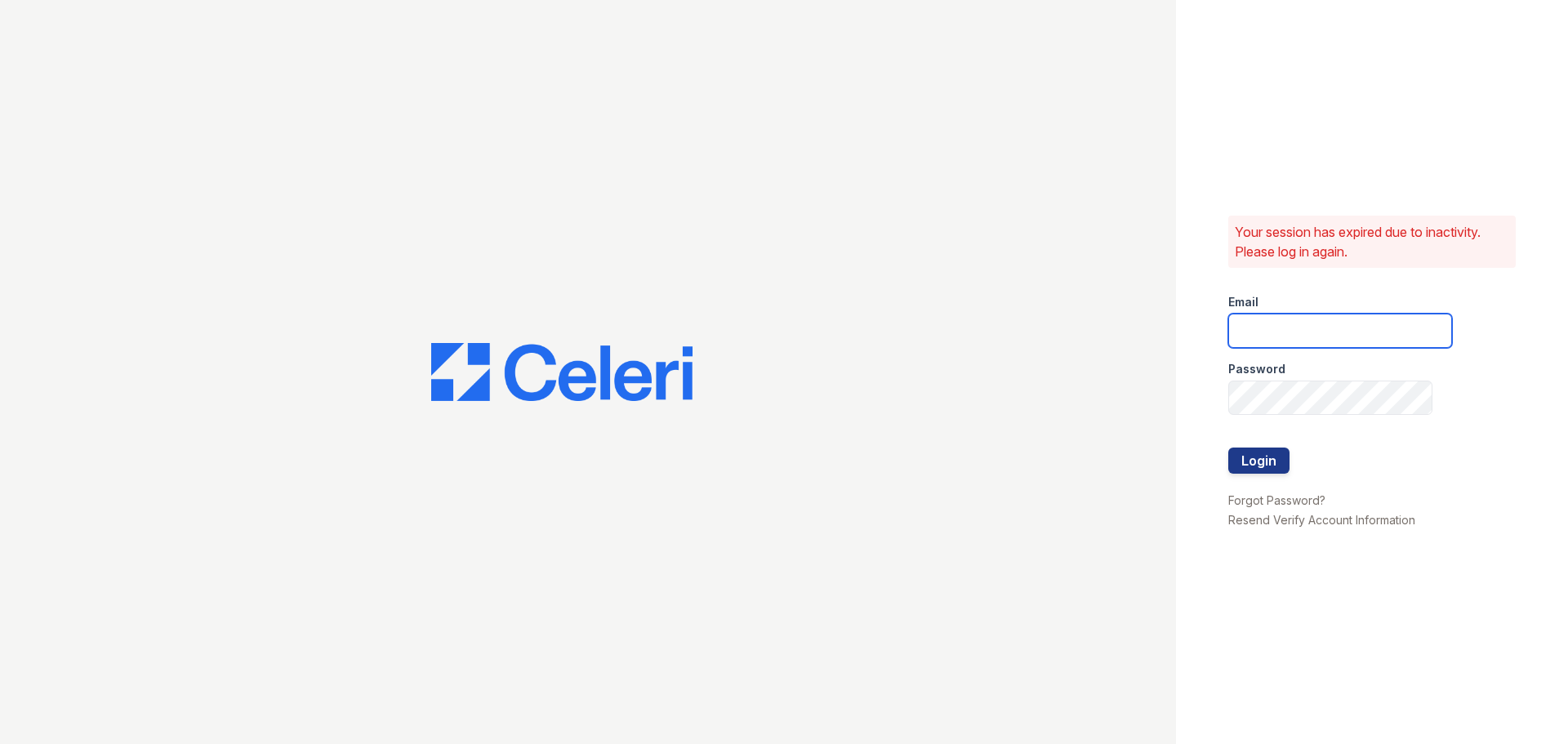
type input "renewdesplaines@trinity-pm.com"
click at [1290, 471] on form "Email renewdesplaines@trinity-pm.com Password Login" at bounding box center [1340, 385] width 224 height 209
click at [1279, 467] on button "Login" at bounding box center [1258, 461] width 61 height 26
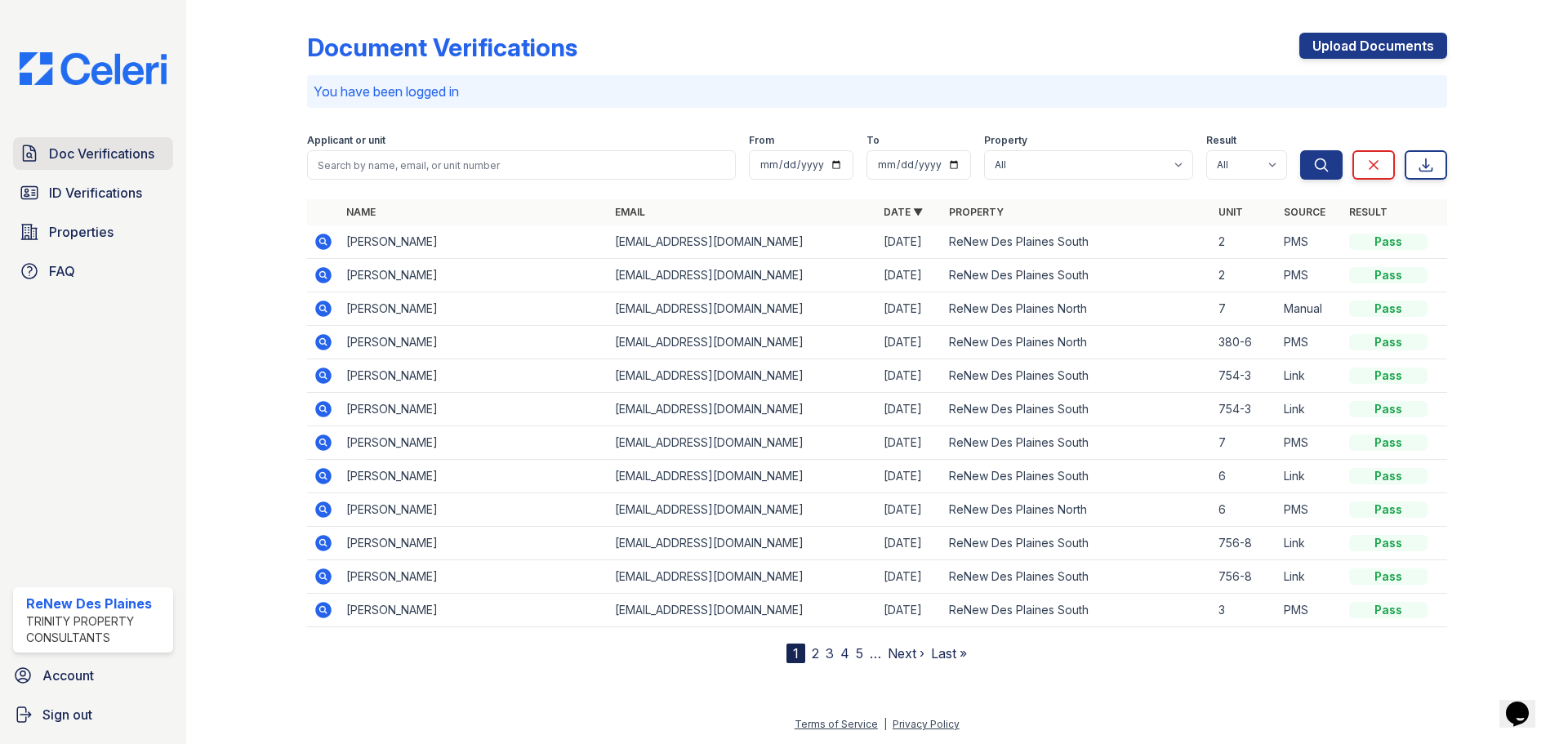
click at [91, 159] on span "Doc Verifications" at bounding box center [102, 153] width 105 height 20
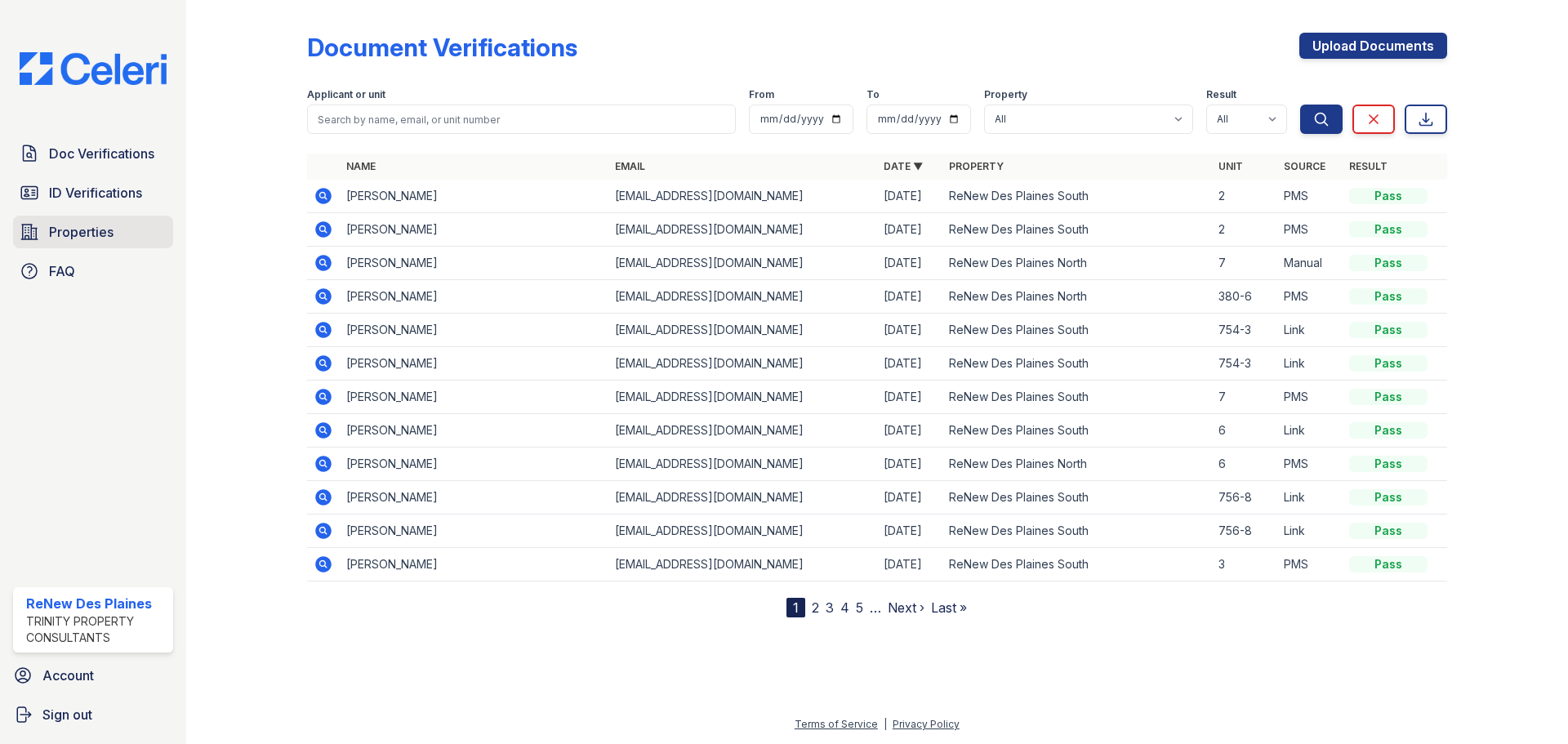
click at [51, 242] on link "Properties" at bounding box center [92, 232] width 160 height 33
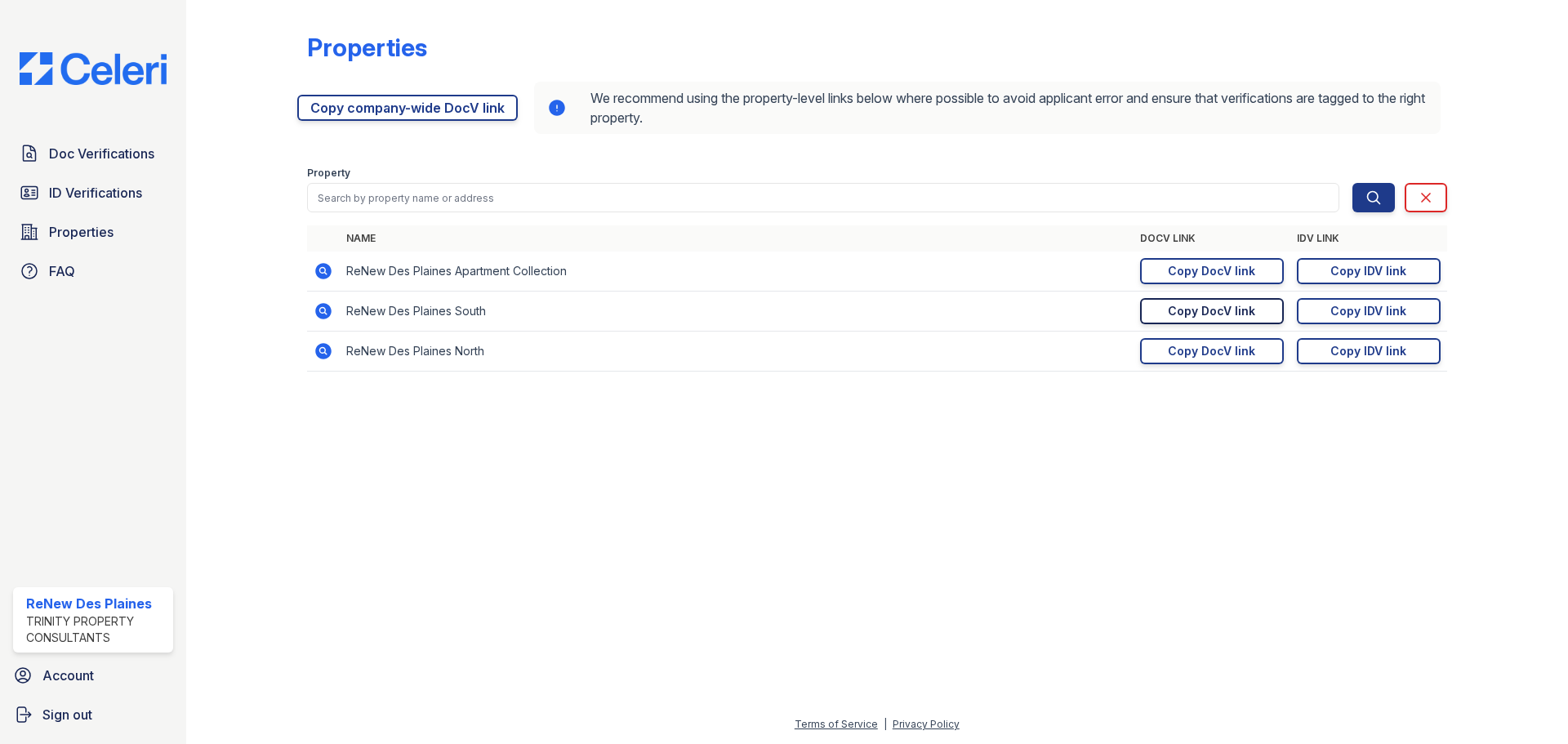
click at [1245, 313] on div "Copy DocV link" at bounding box center [1211, 310] width 87 height 16
click at [86, 142] on link "Doc Verifications" at bounding box center [92, 154] width 160 height 33
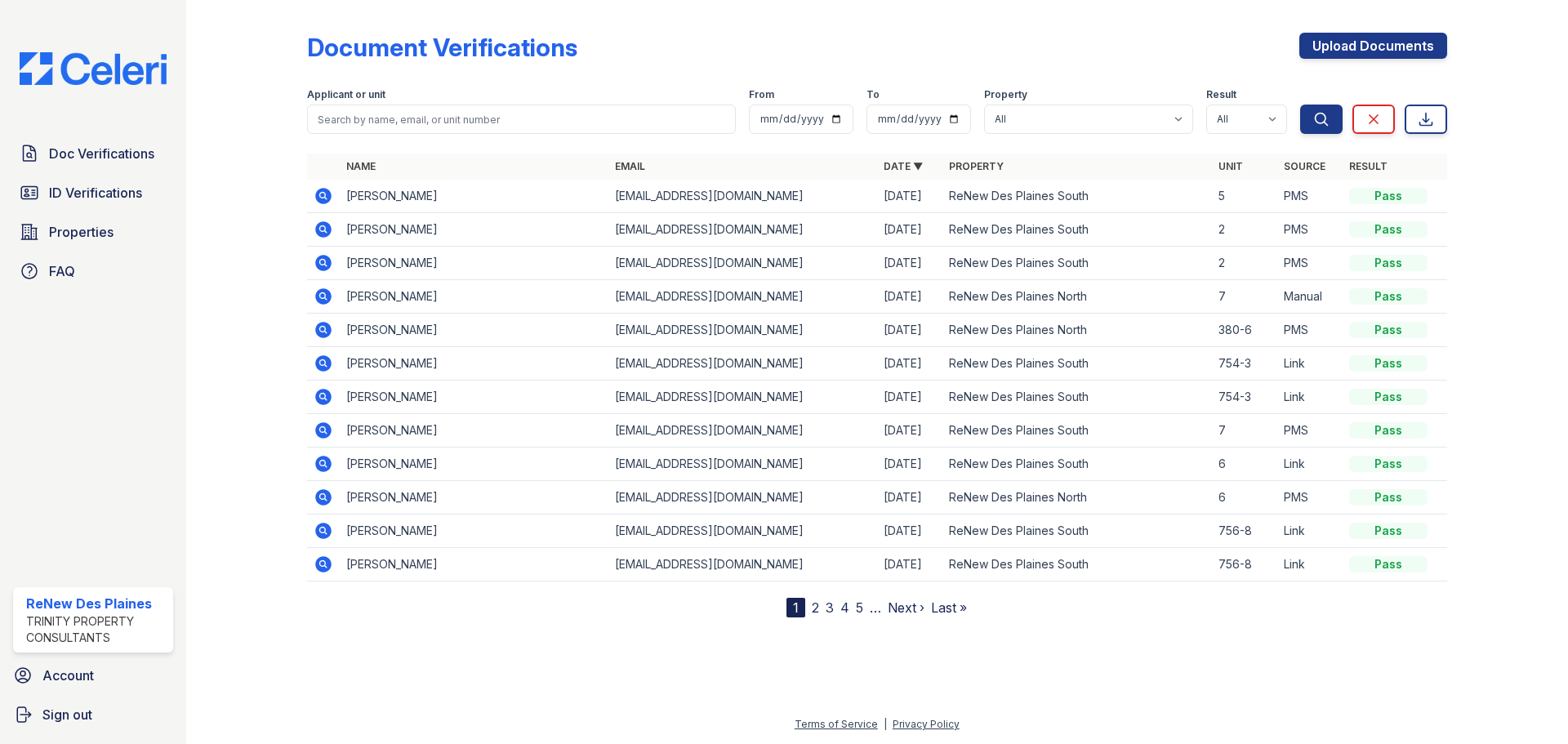
click at [321, 191] on icon at bounding box center [323, 195] width 16 height 16
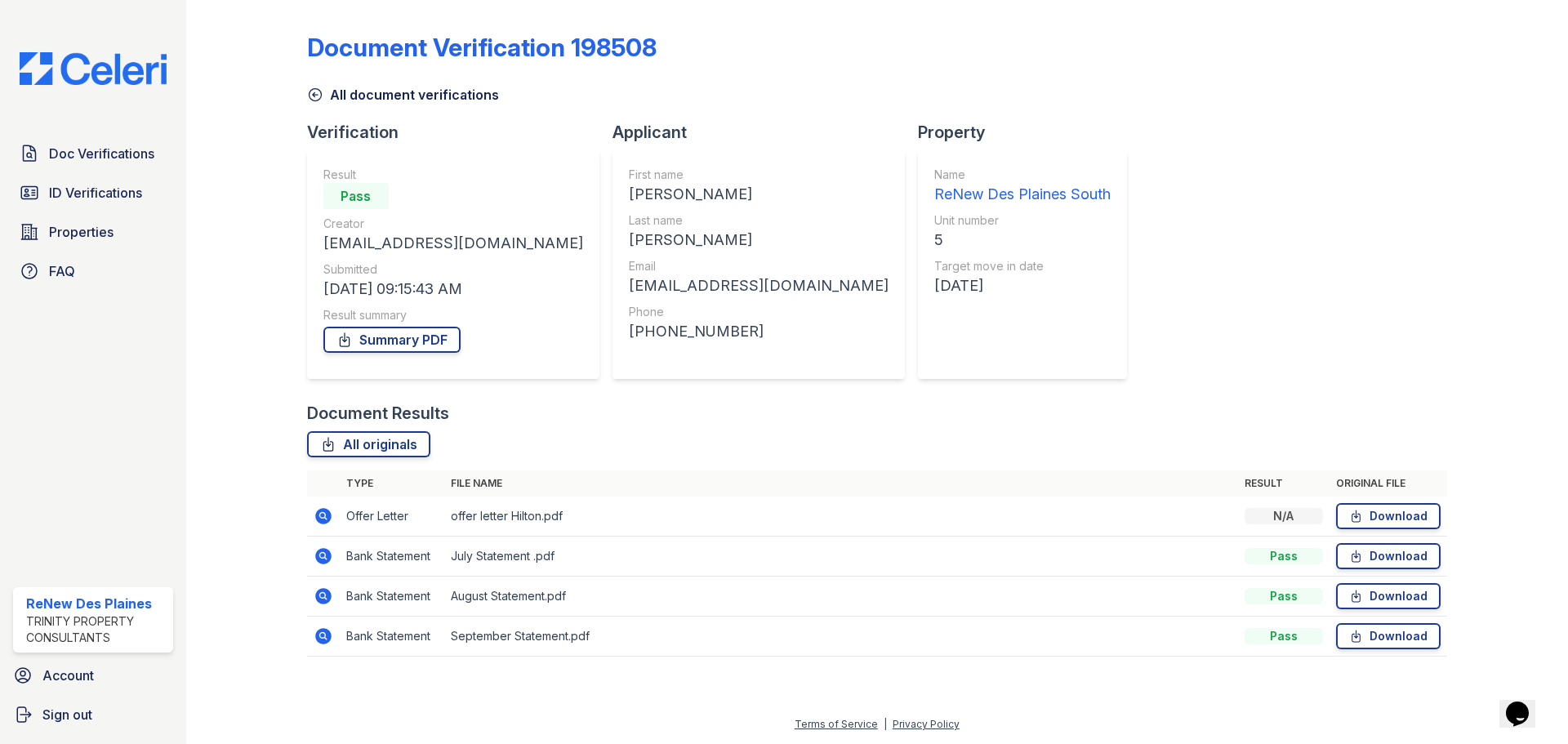
click at [318, 508] on icon at bounding box center [323, 516] width 20 height 20
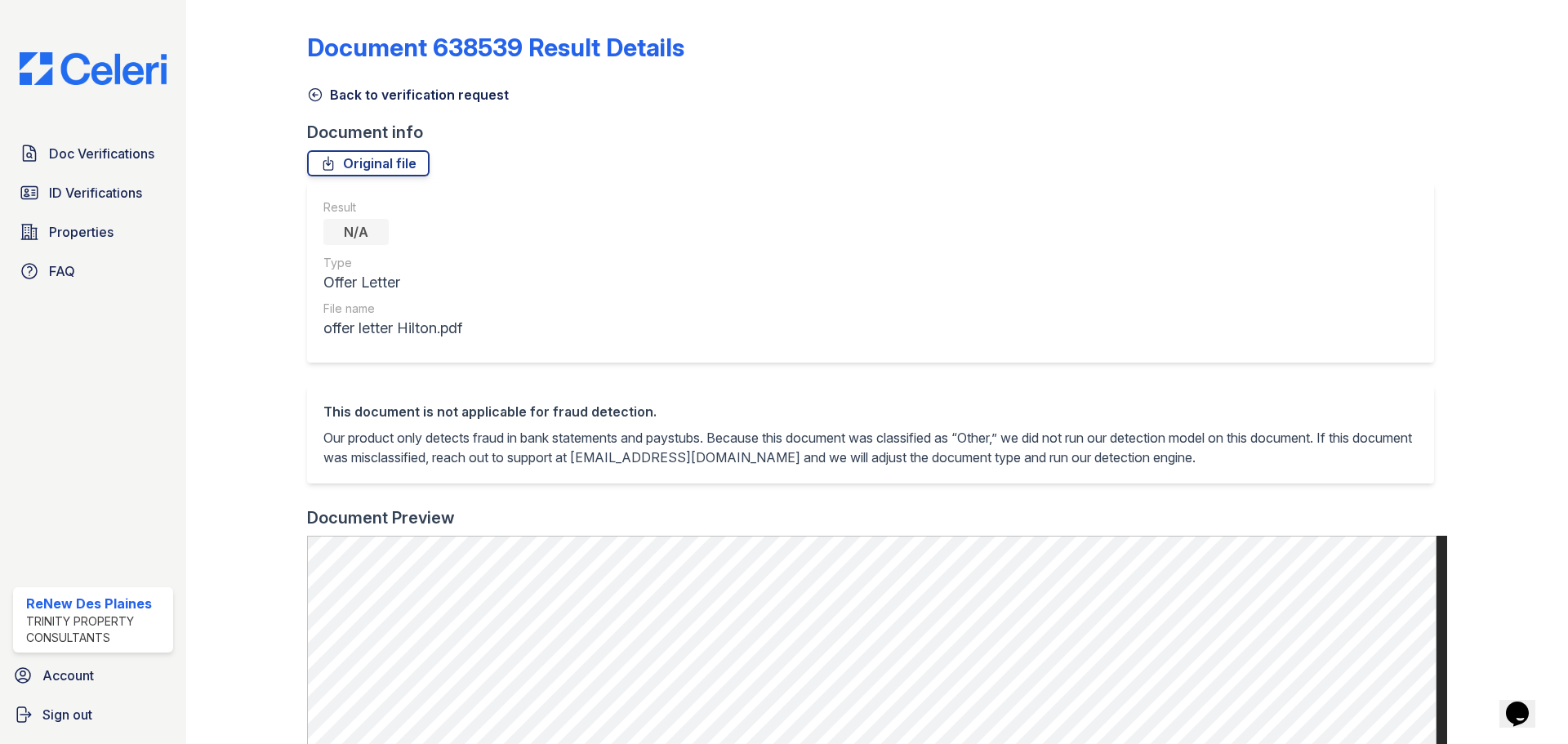
click at [315, 94] on icon at bounding box center [315, 94] width 16 height 16
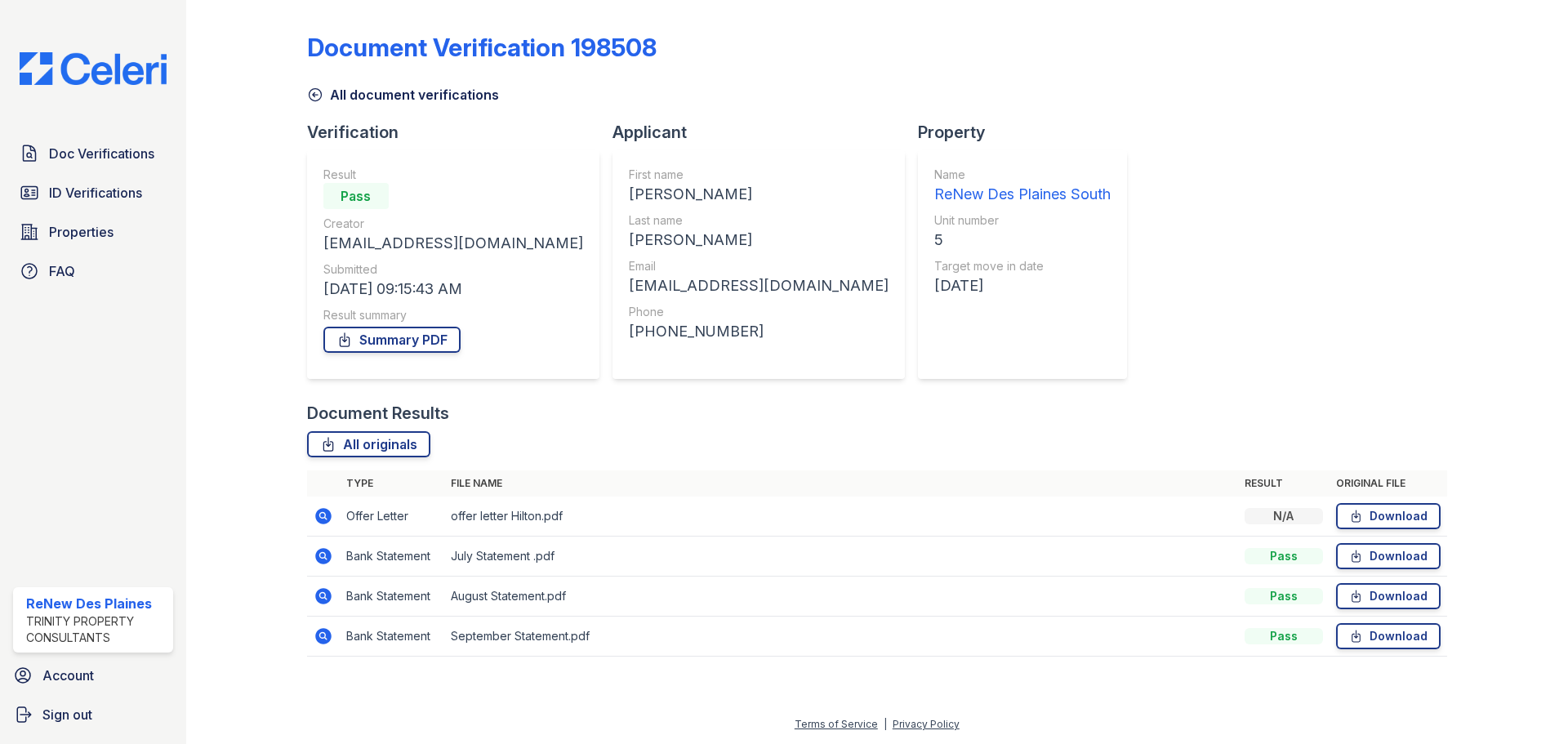
click at [327, 560] on icon at bounding box center [323, 556] width 16 height 16
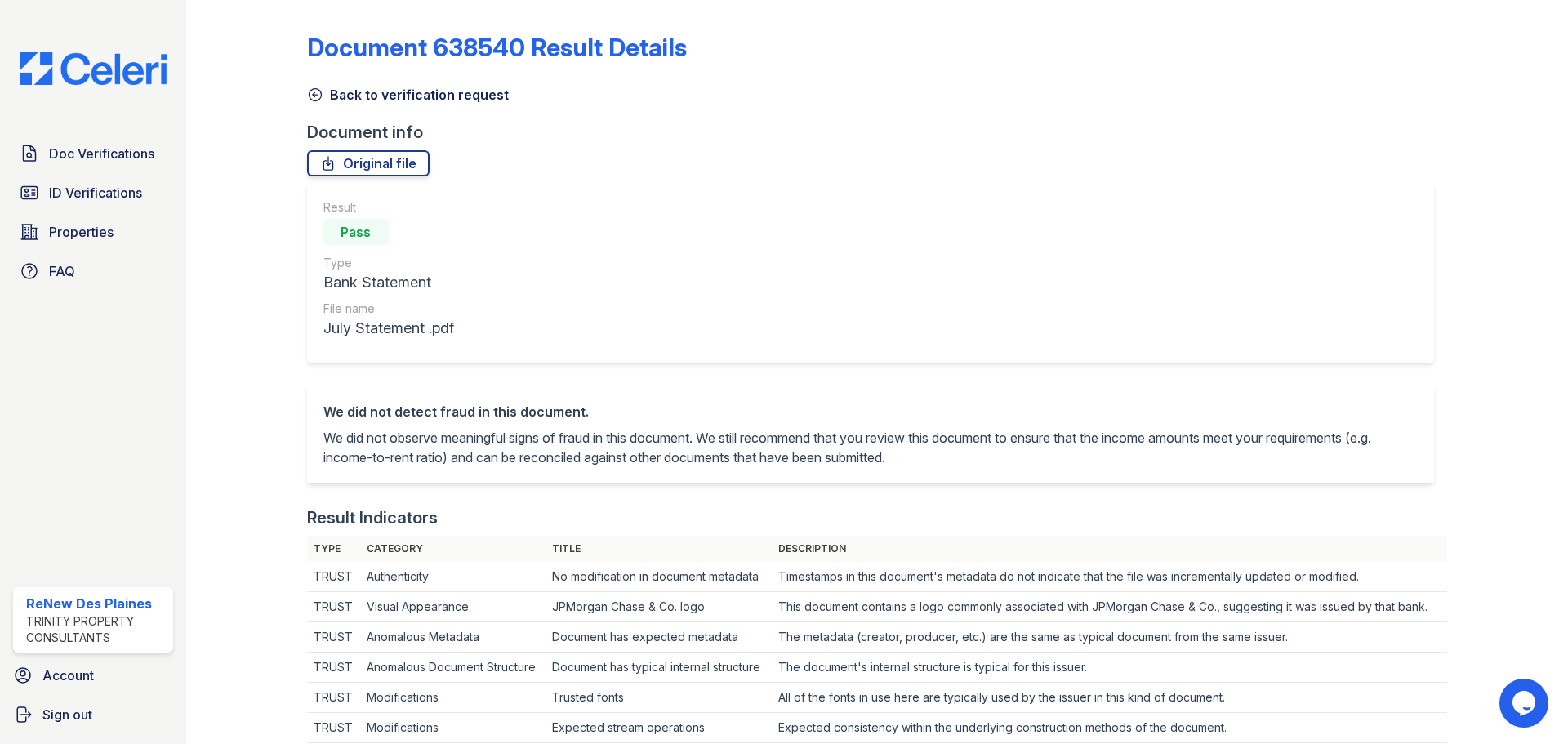
click at [315, 90] on icon at bounding box center [315, 94] width 16 height 16
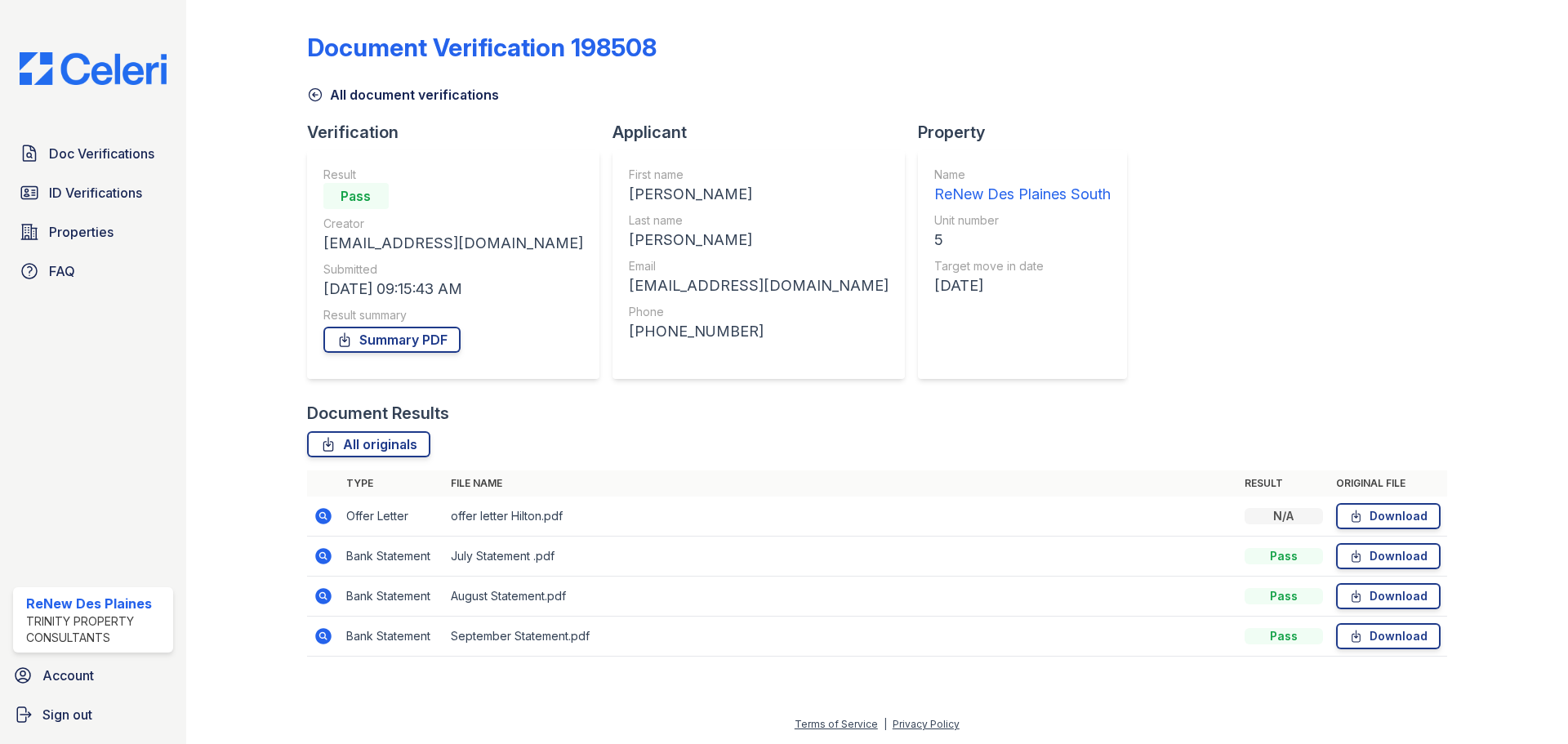
click at [321, 553] on icon at bounding box center [323, 556] width 20 height 20
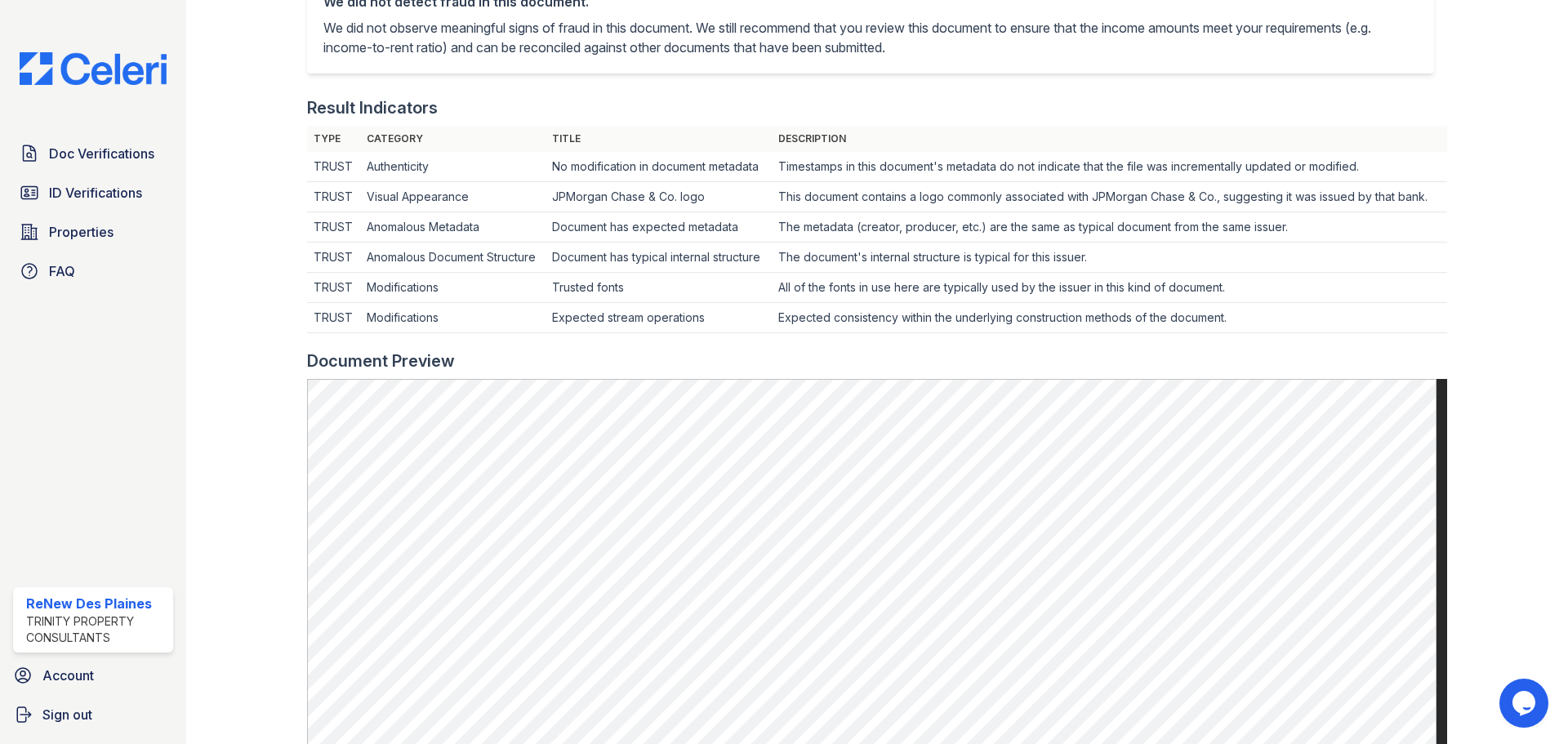
scroll to position [81, 0]
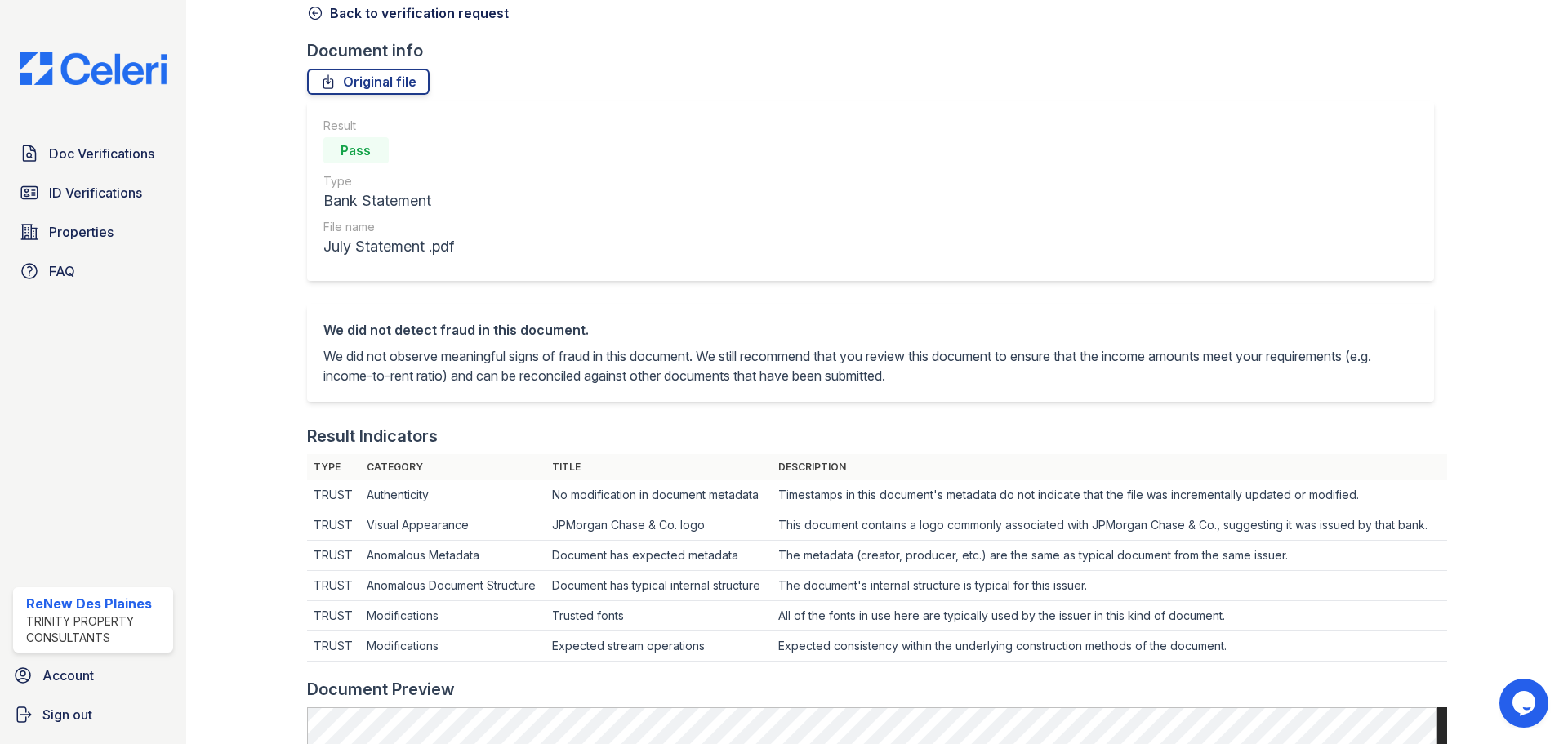
click at [311, 18] on icon at bounding box center [315, 14] width 12 height 12
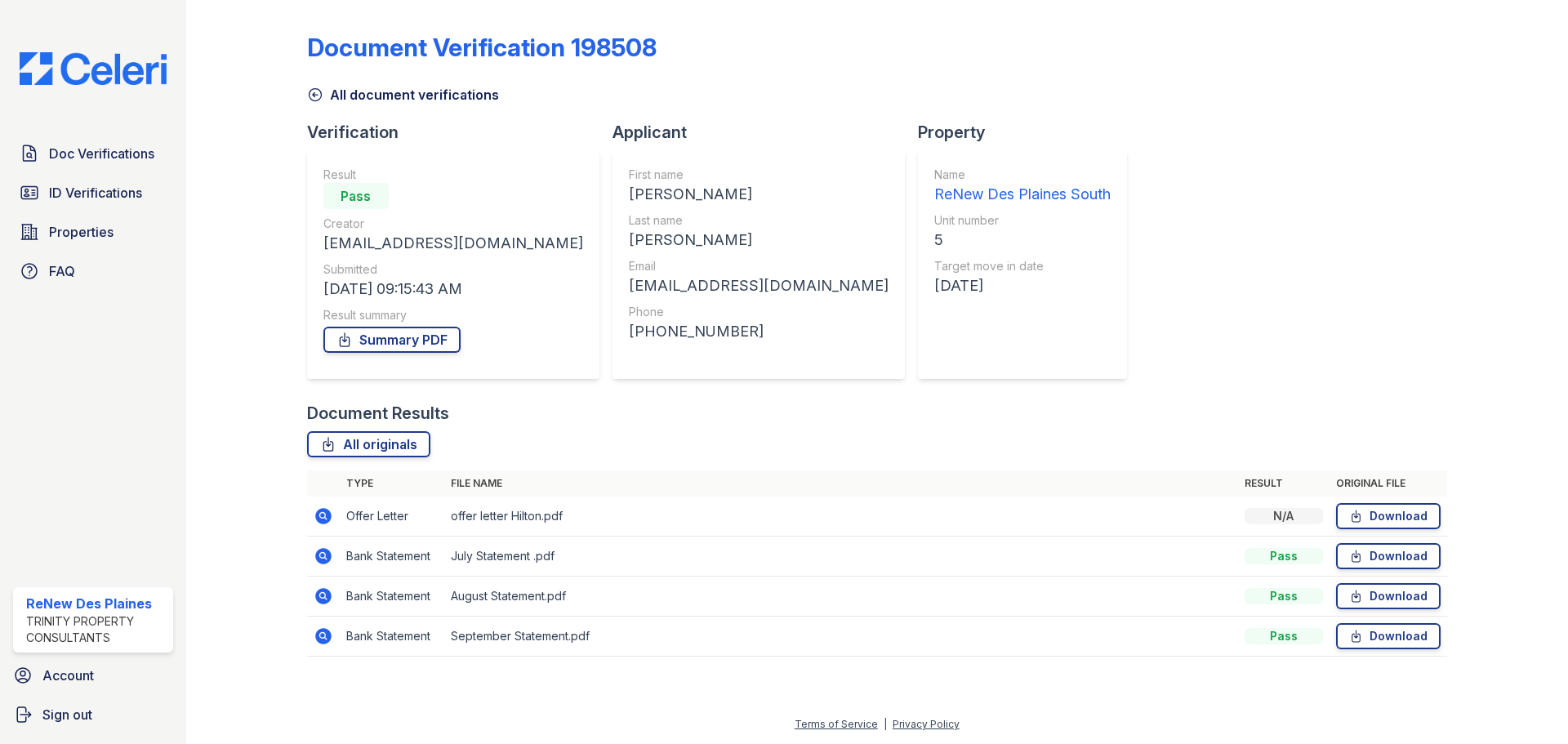
click at [318, 648] on td at bounding box center [323, 636] width 33 height 40
click at [318, 636] on icon at bounding box center [323, 635] width 16 height 16
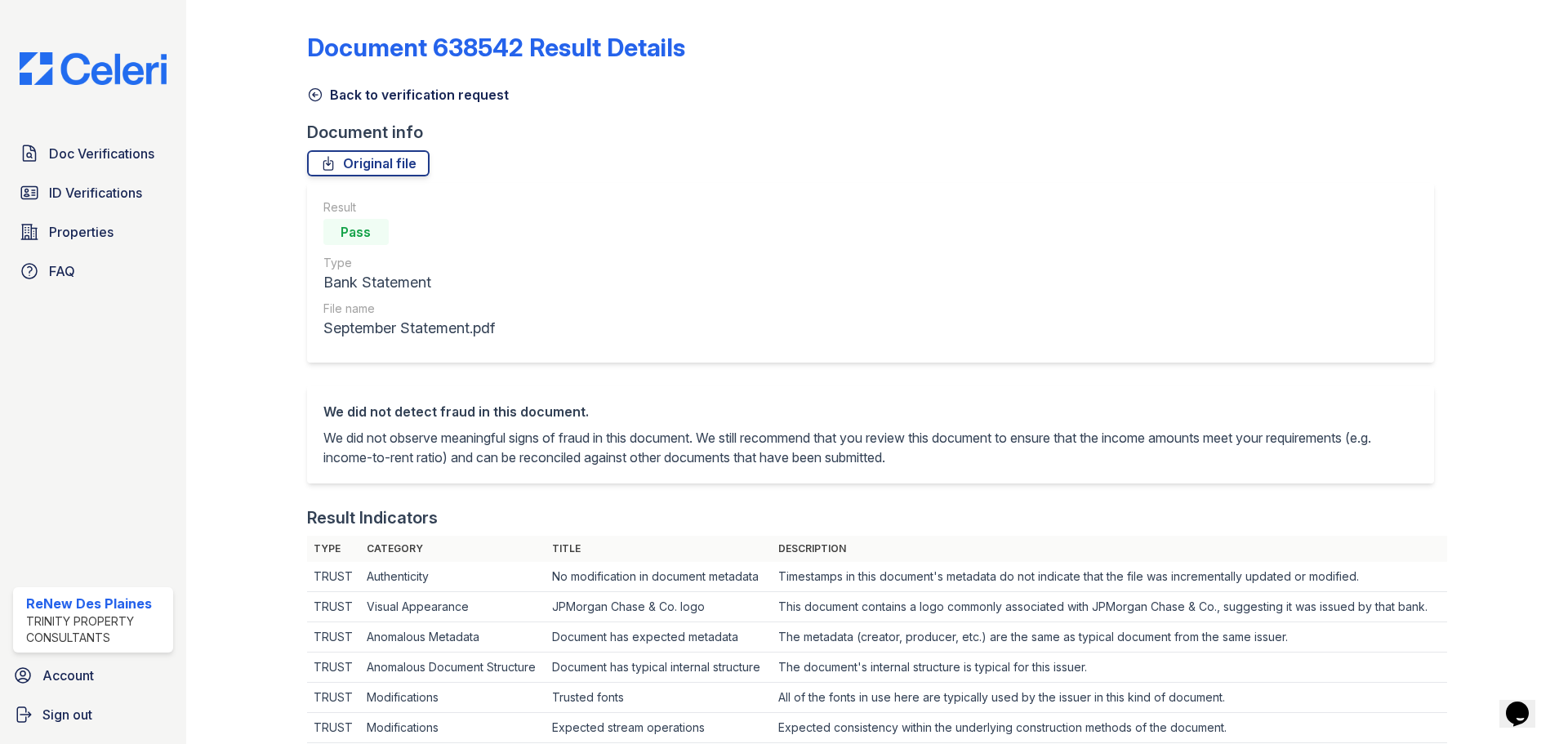
click at [313, 93] on icon at bounding box center [315, 95] width 12 height 12
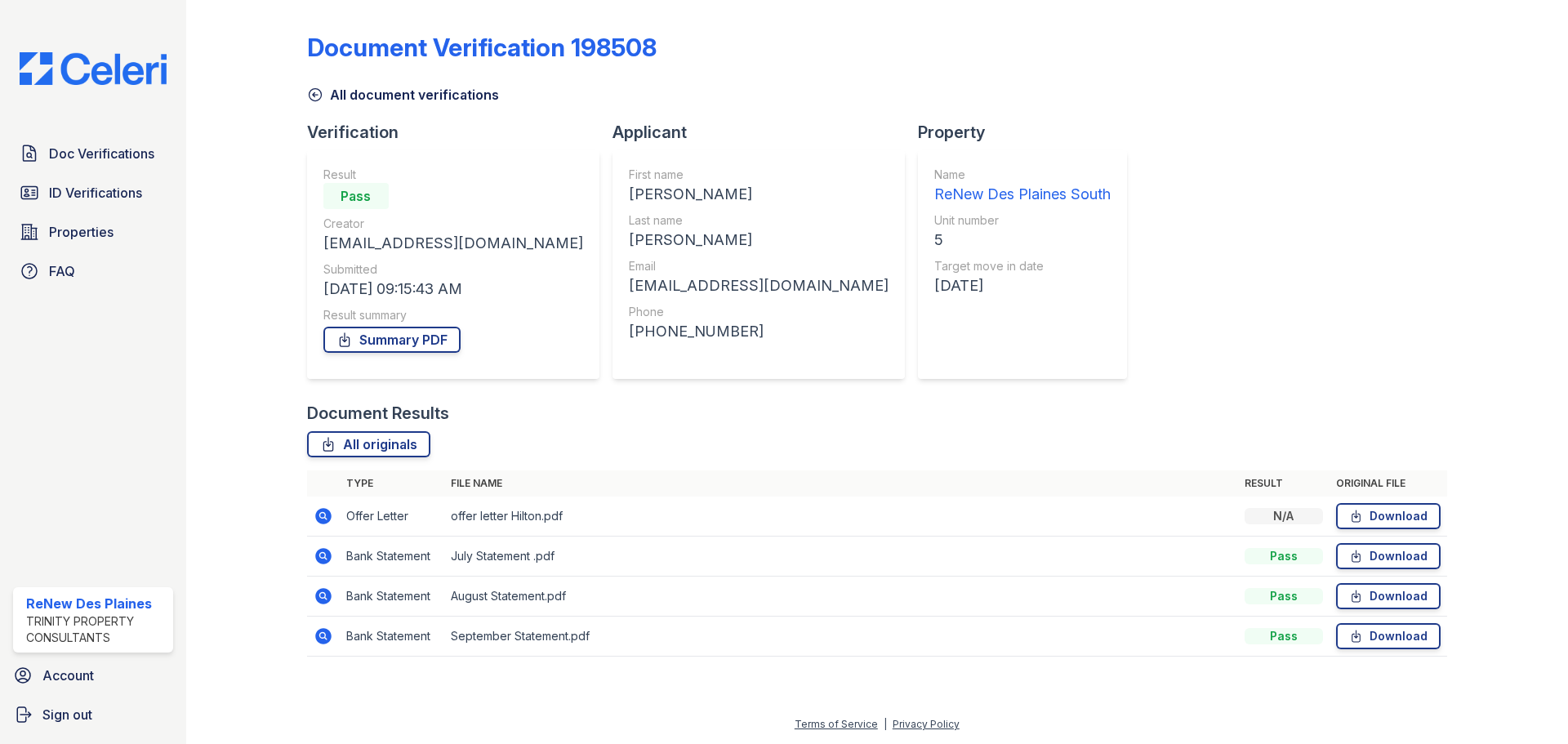
click at [329, 590] on icon at bounding box center [323, 596] width 20 height 20
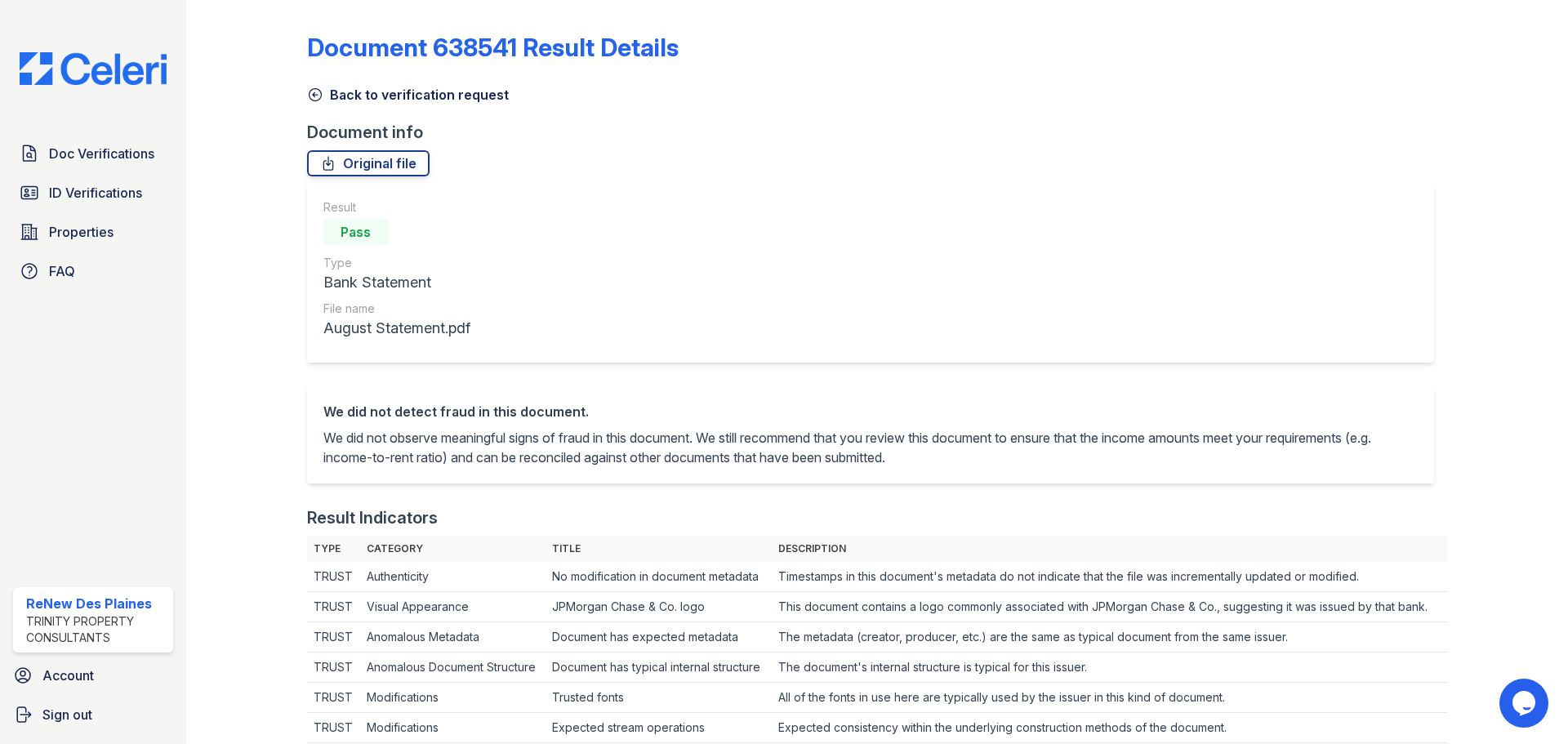
click at [317, 90] on icon at bounding box center [315, 94] width 16 height 16
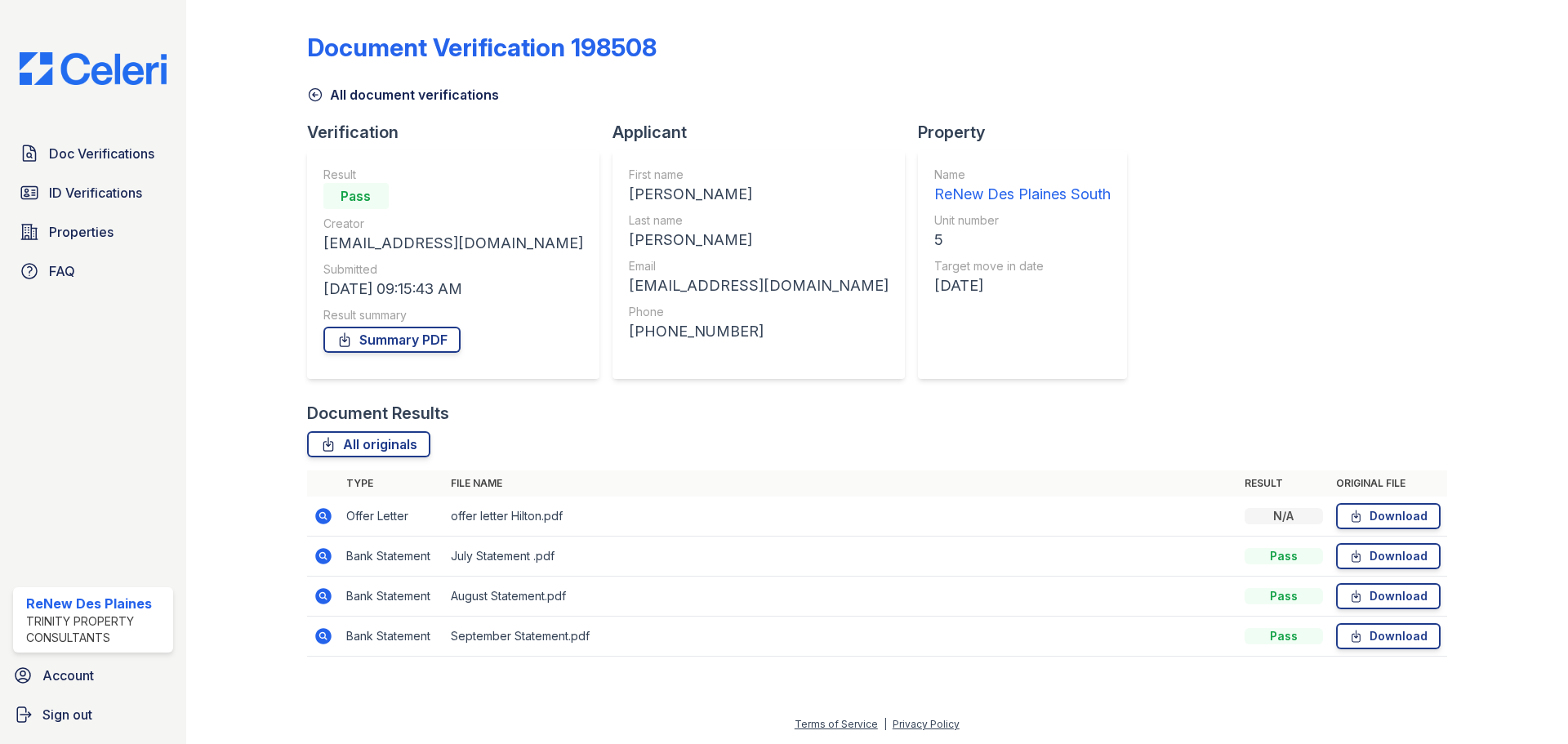
click at [317, 90] on icon at bounding box center [315, 94] width 16 height 16
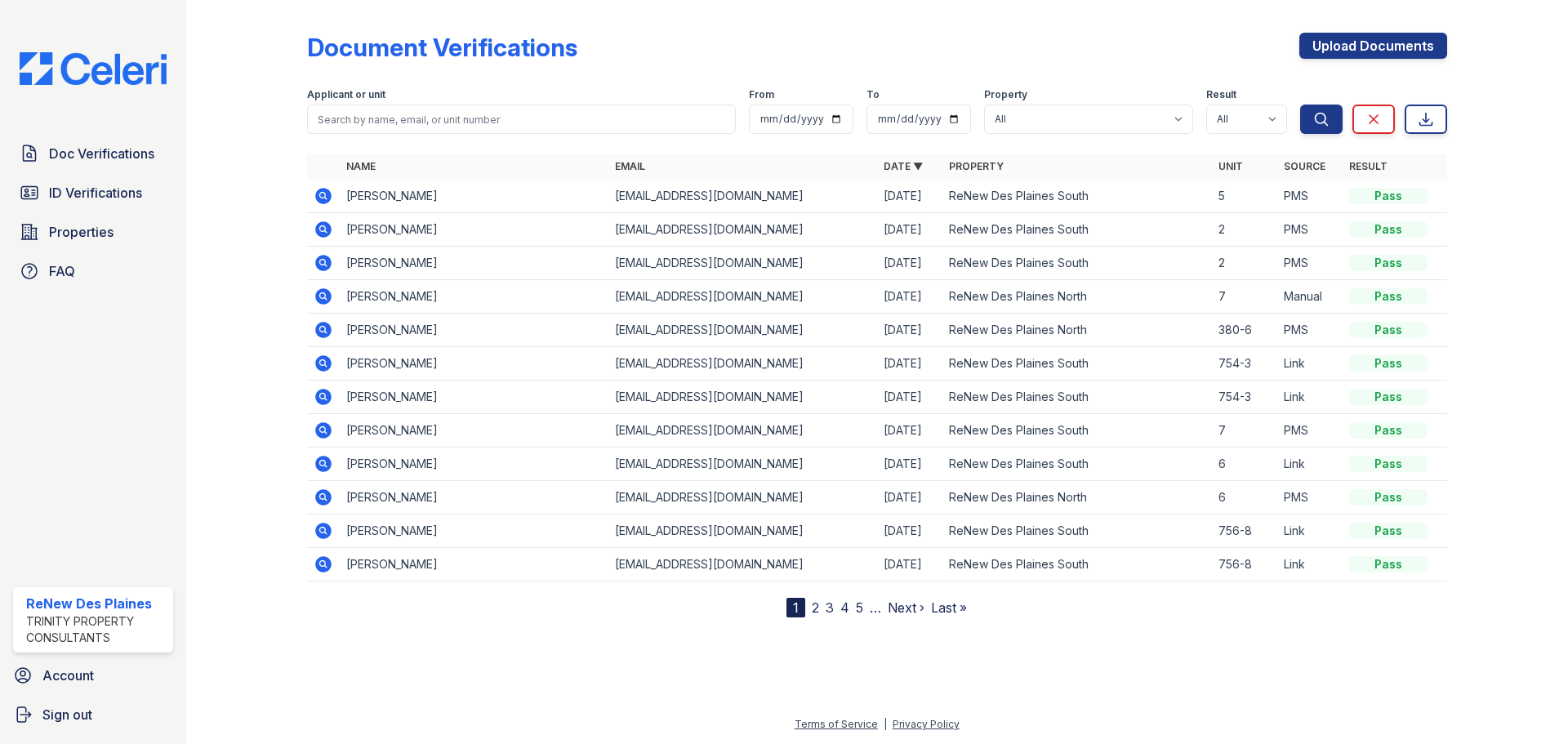
click at [323, 194] on icon at bounding box center [321, 194] width 4 height 4
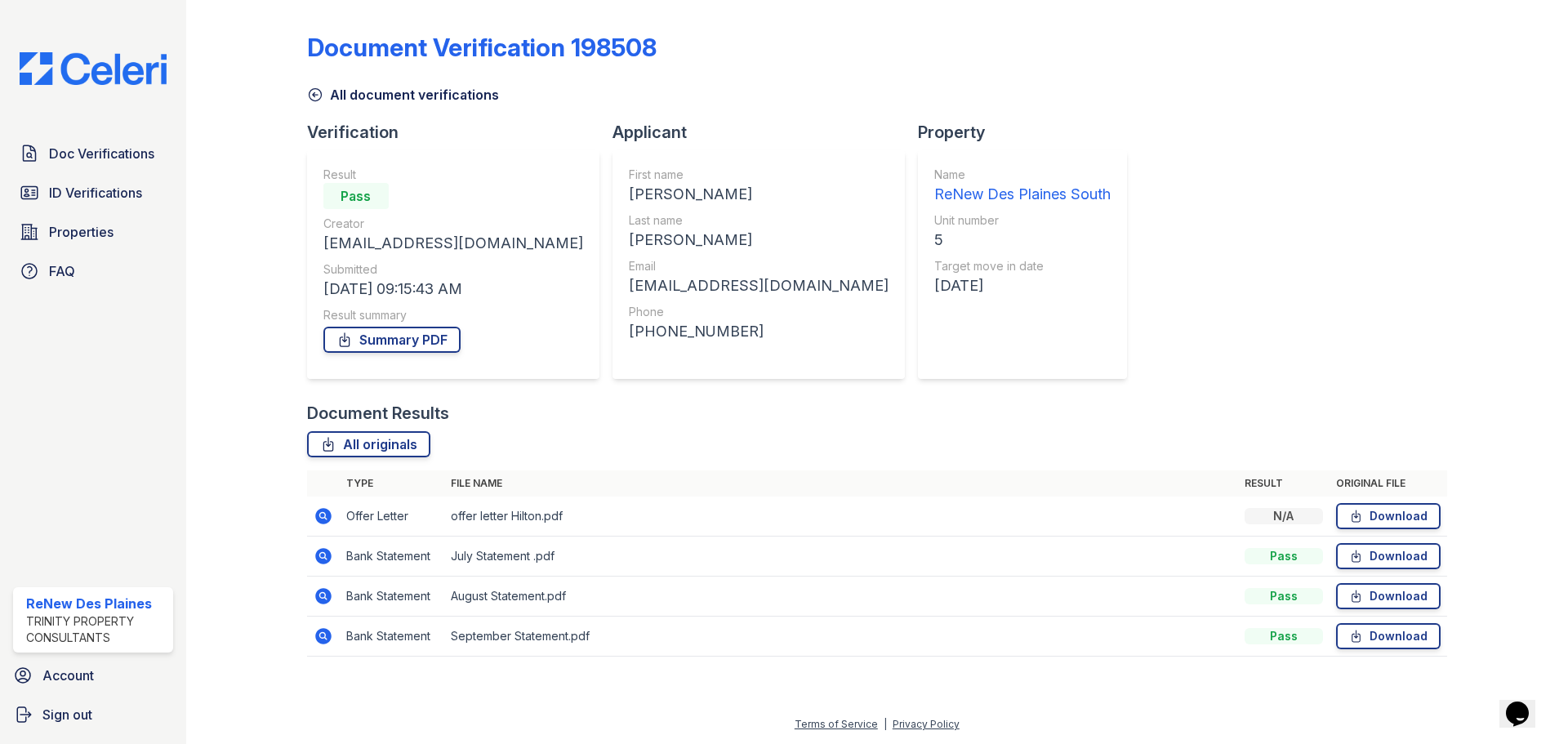
click at [327, 552] on icon at bounding box center [323, 556] width 16 height 16
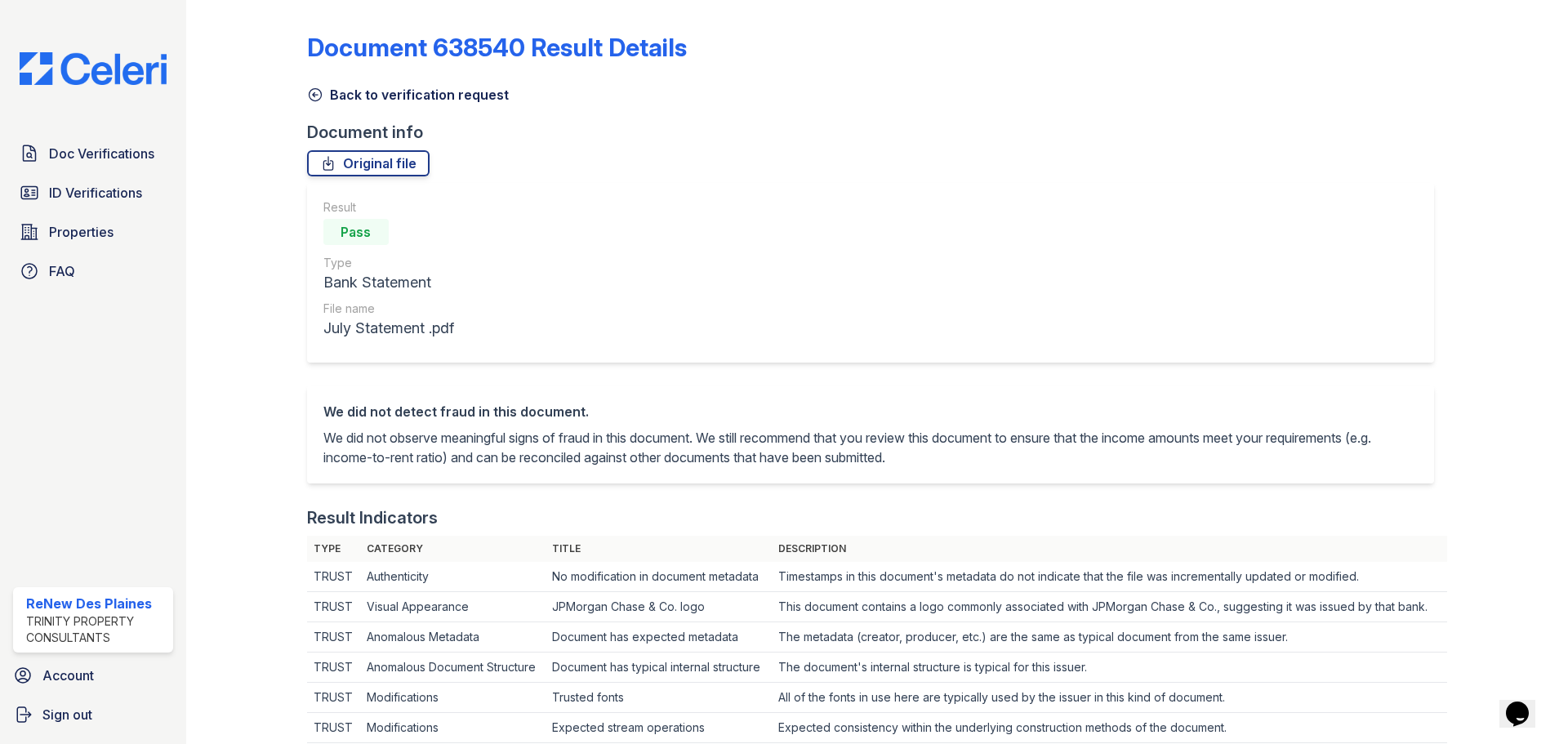
click at [328, 76] on div "Back to verification request" at bounding box center [877, 90] width 1140 height 30
click at [319, 92] on icon at bounding box center [315, 95] width 12 height 12
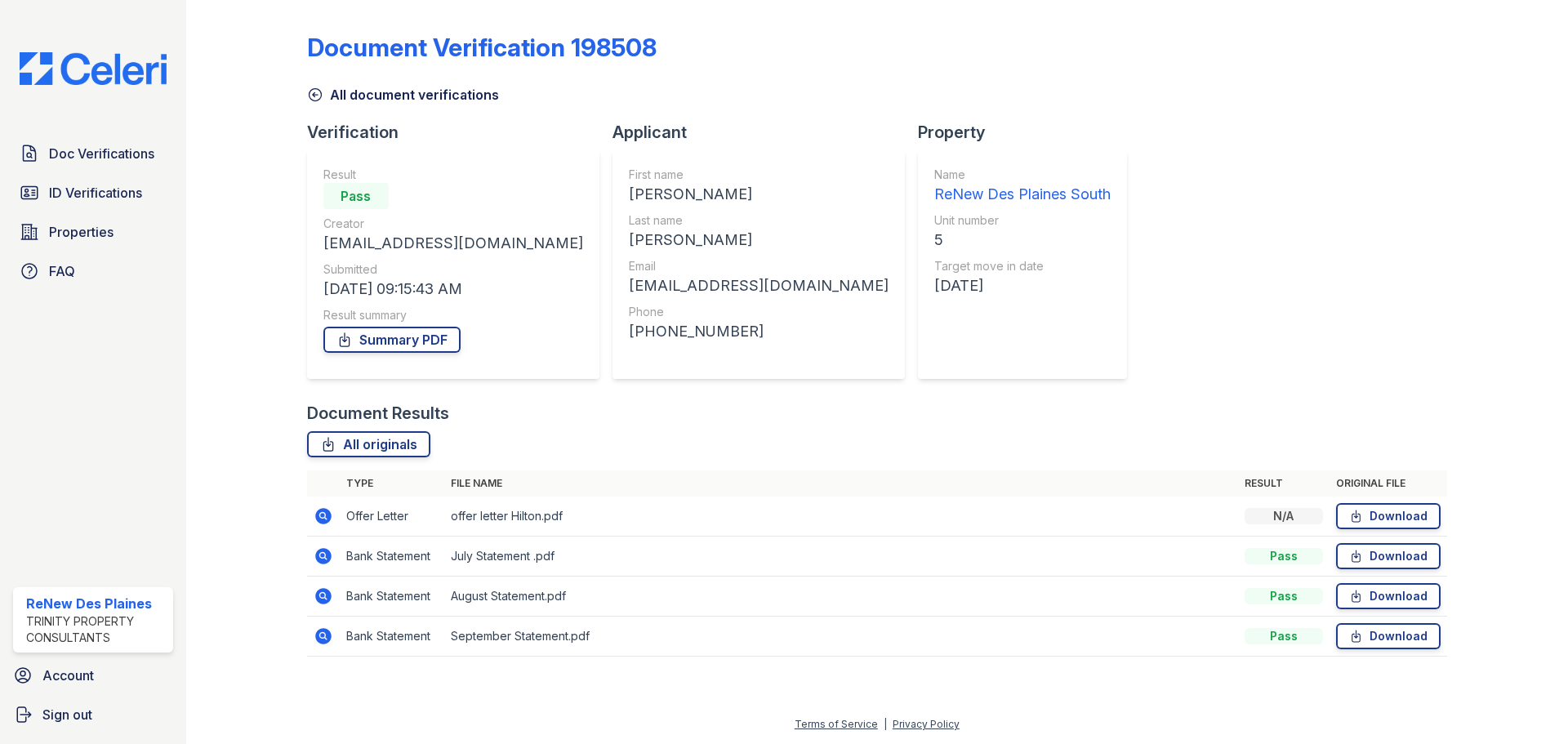
click at [324, 509] on icon at bounding box center [323, 516] width 16 height 16
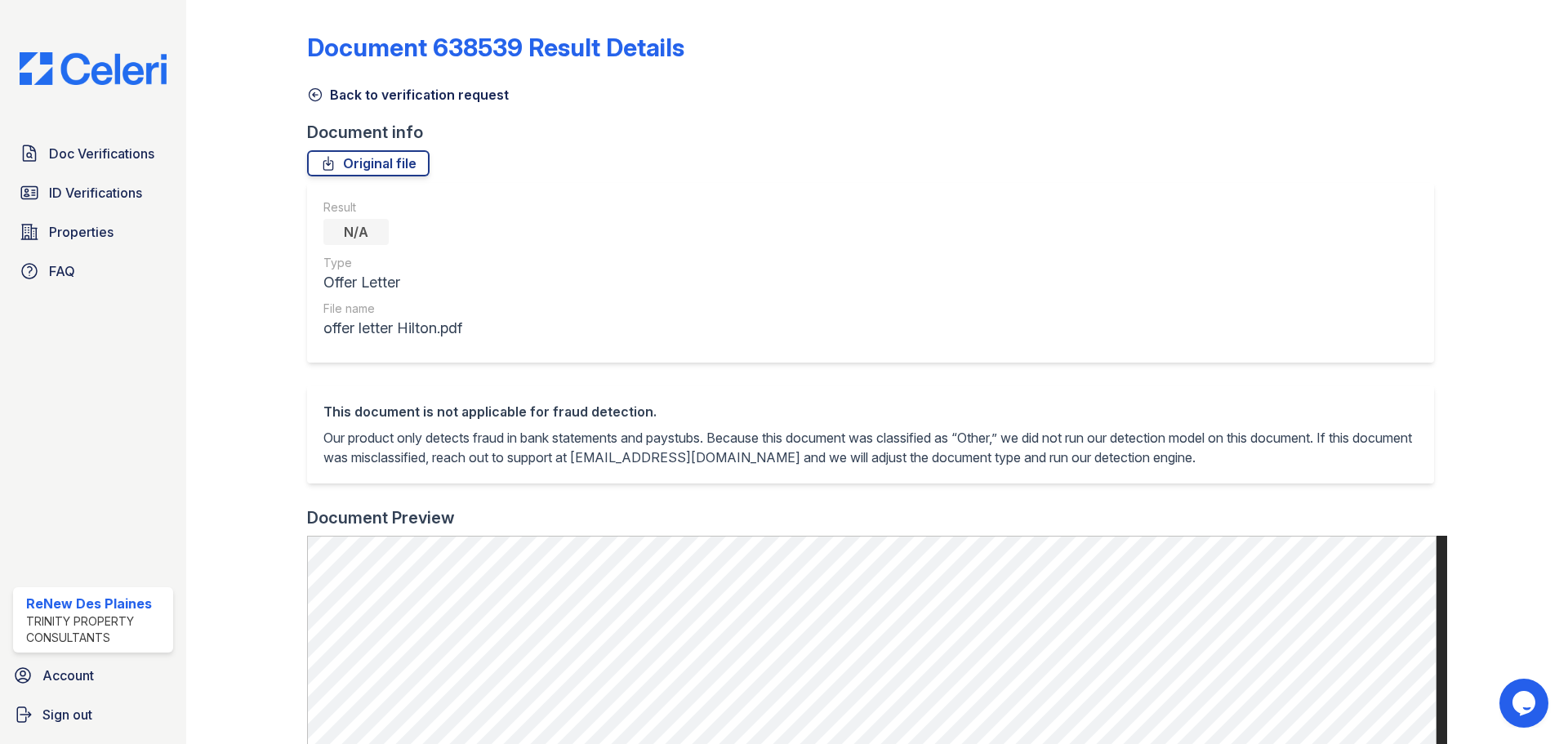
click at [307, 83] on div "Back to verification request" at bounding box center [877, 90] width 1140 height 30
click at [311, 87] on icon at bounding box center [315, 94] width 16 height 16
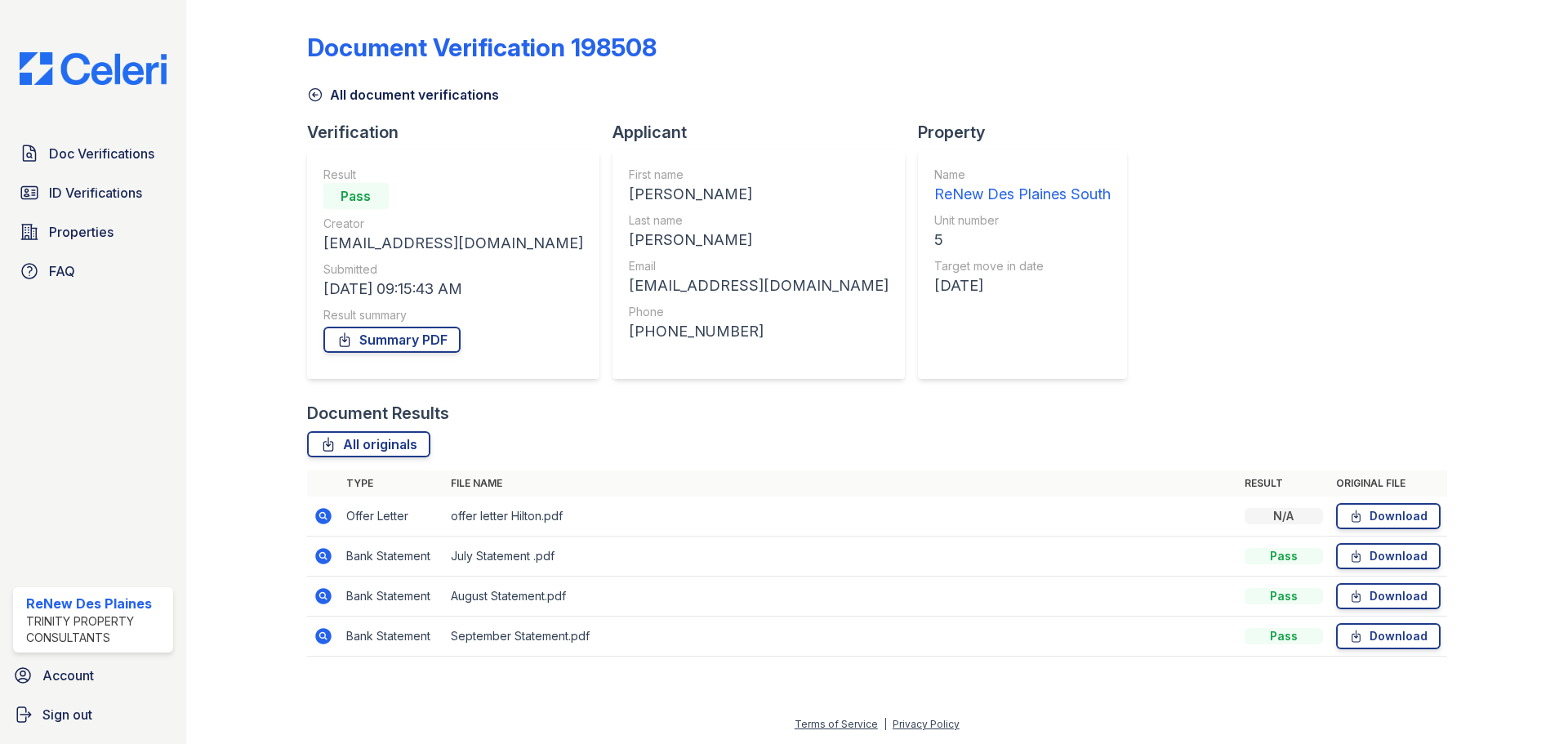
click at [325, 570] on td at bounding box center [323, 557] width 33 height 40
click at [330, 624] on td at bounding box center [323, 636] width 33 height 40
click at [332, 598] on icon at bounding box center [323, 596] width 20 height 20
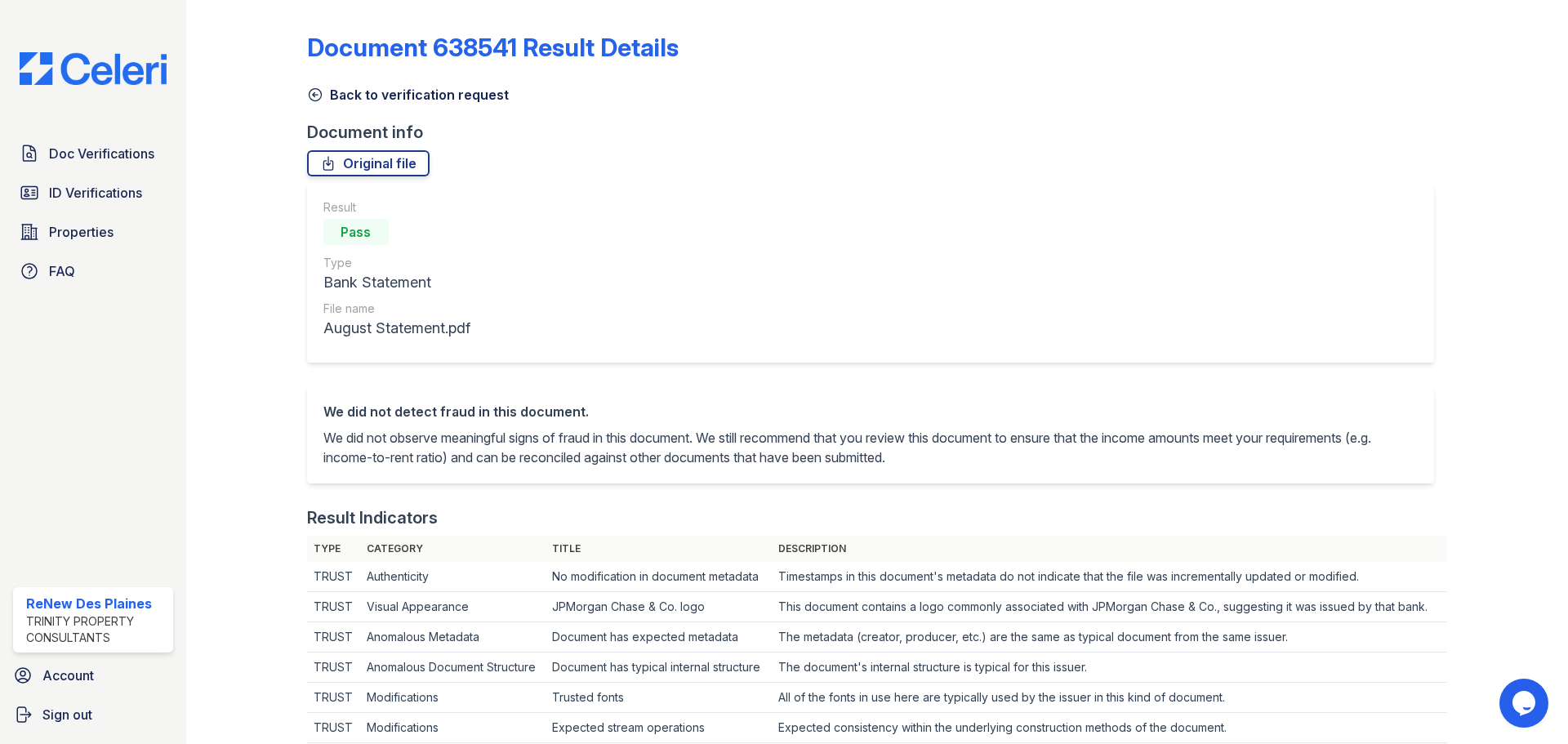
click at [310, 83] on div "Back to verification request" at bounding box center [877, 90] width 1140 height 30
click at [310, 90] on icon at bounding box center [315, 94] width 16 height 16
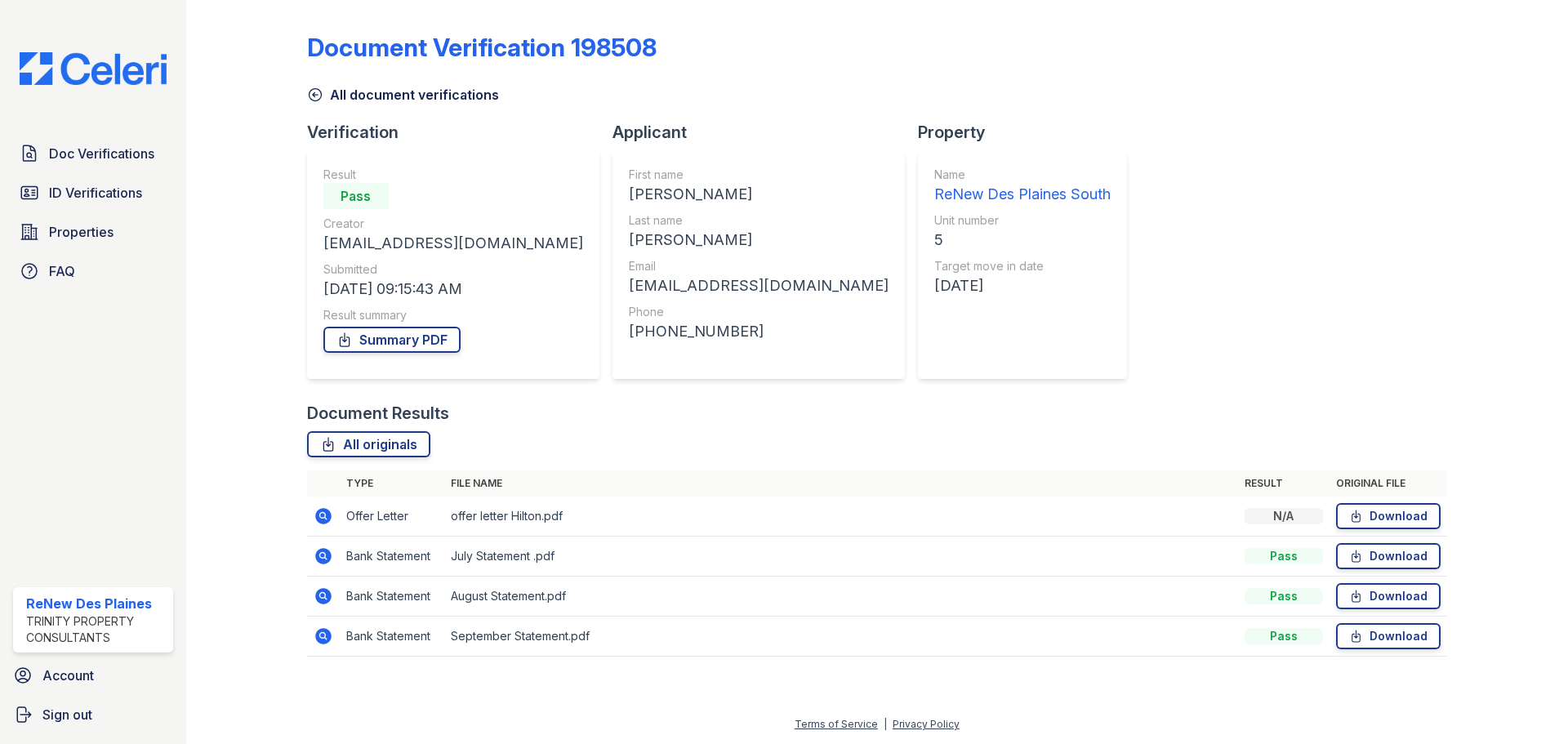
click at [324, 504] on td at bounding box center [323, 516] width 33 height 40
click at [324, 515] on icon at bounding box center [321, 515] width 4 height 4
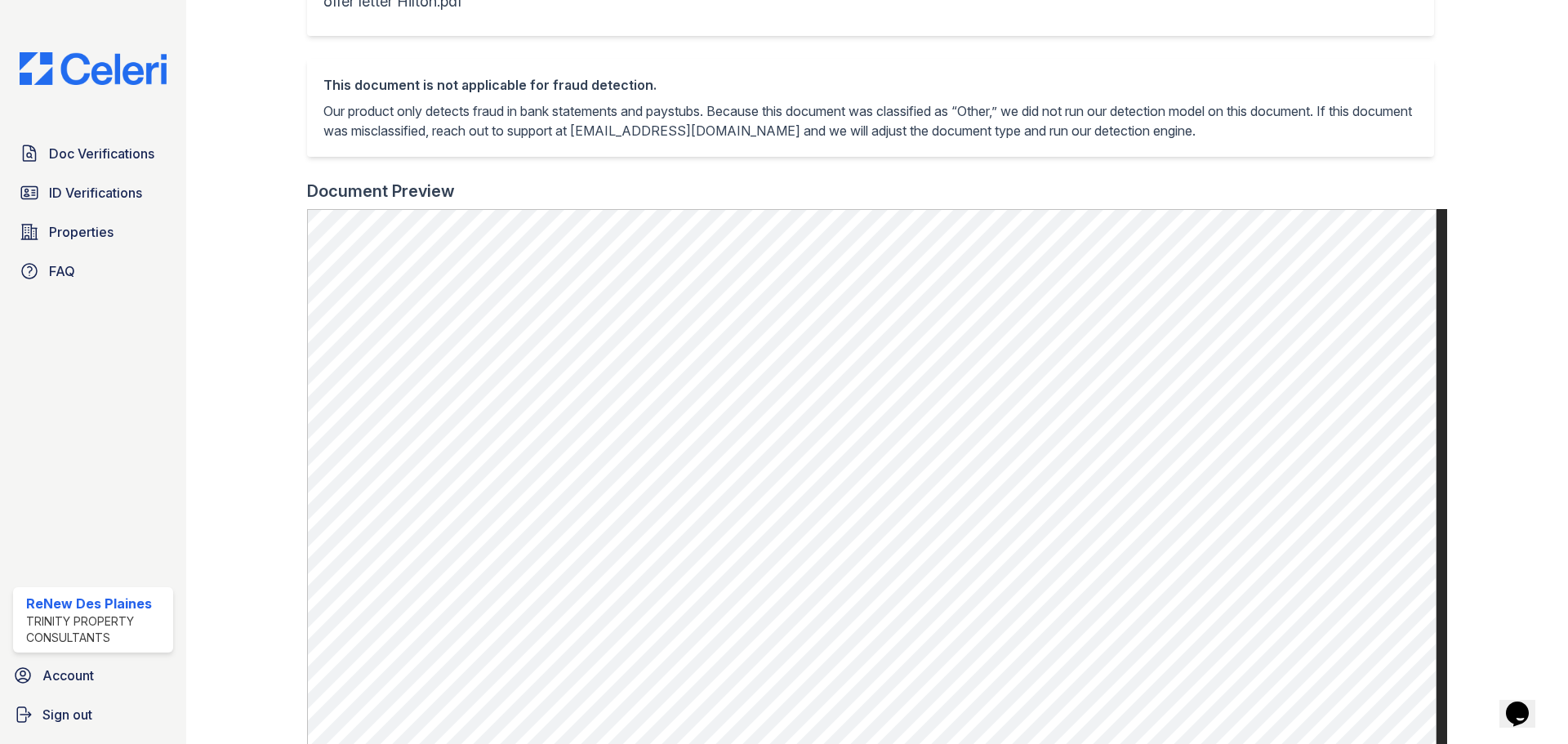
scroll to position [408, 0]
